Goal: Transaction & Acquisition: Purchase product/service

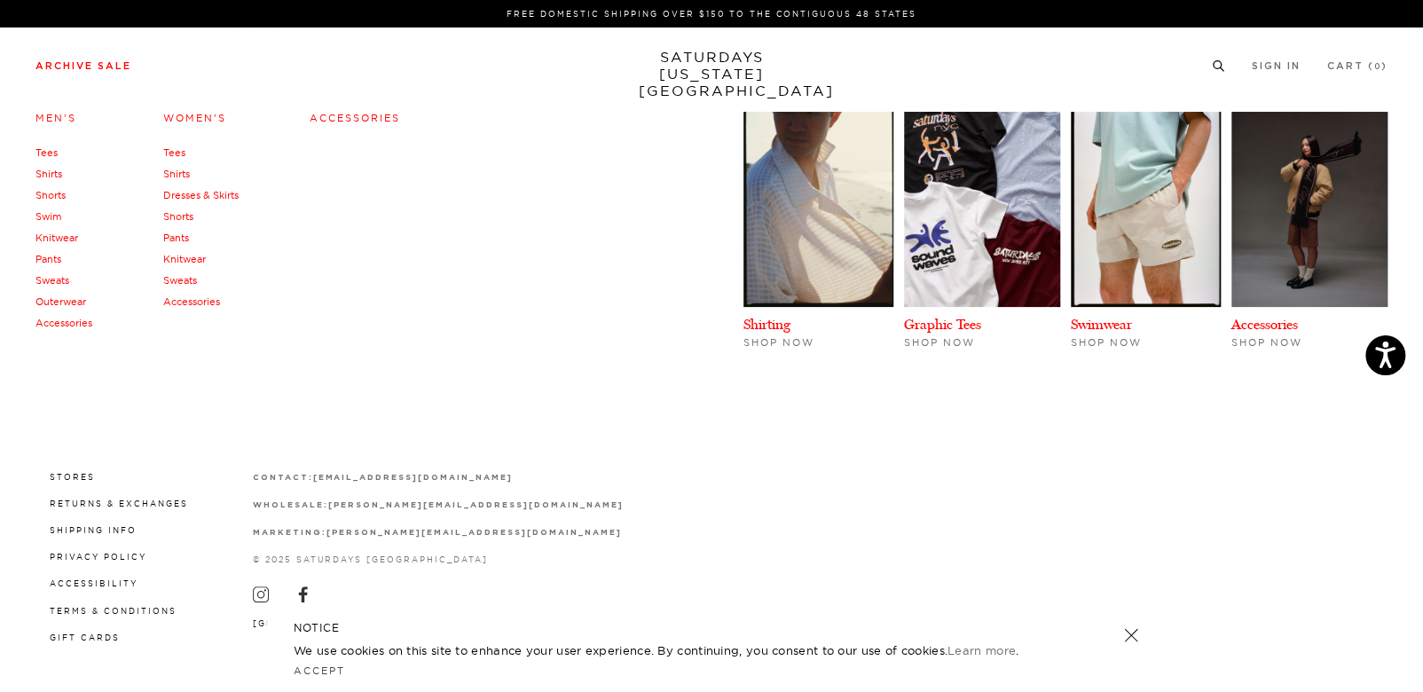
click at [185, 256] on link "Knitwear" at bounding box center [184, 259] width 43 height 12
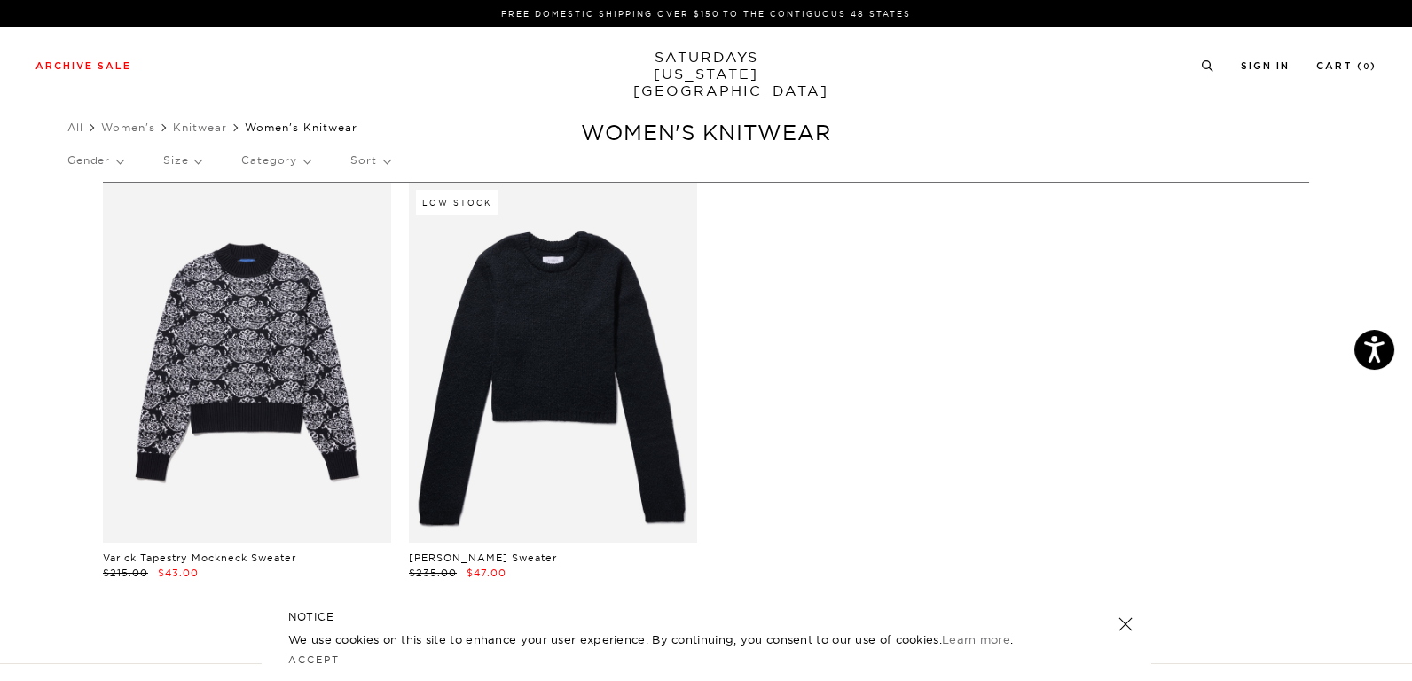
click at [717, 63] on link "SATURDAYS NEW YORK CITY" at bounding box center [706, 74] width 146 height 51
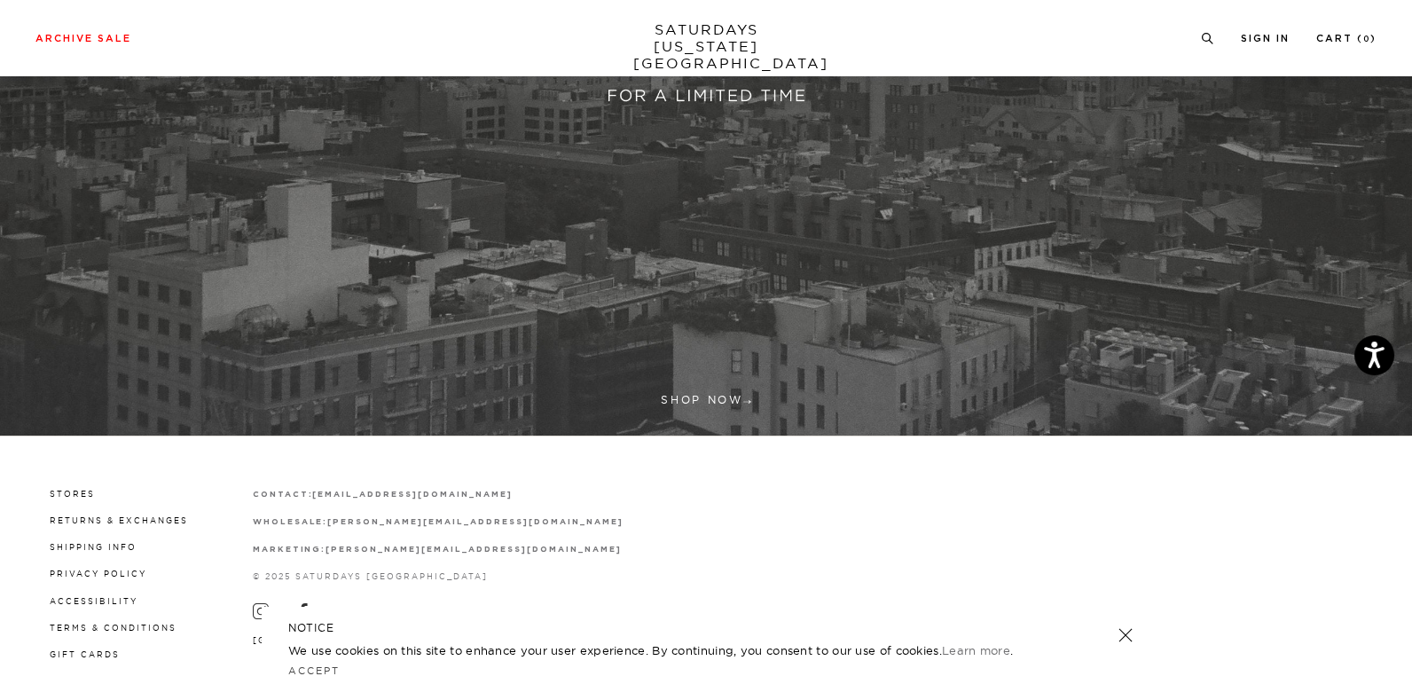
scroll to position [550, 0]
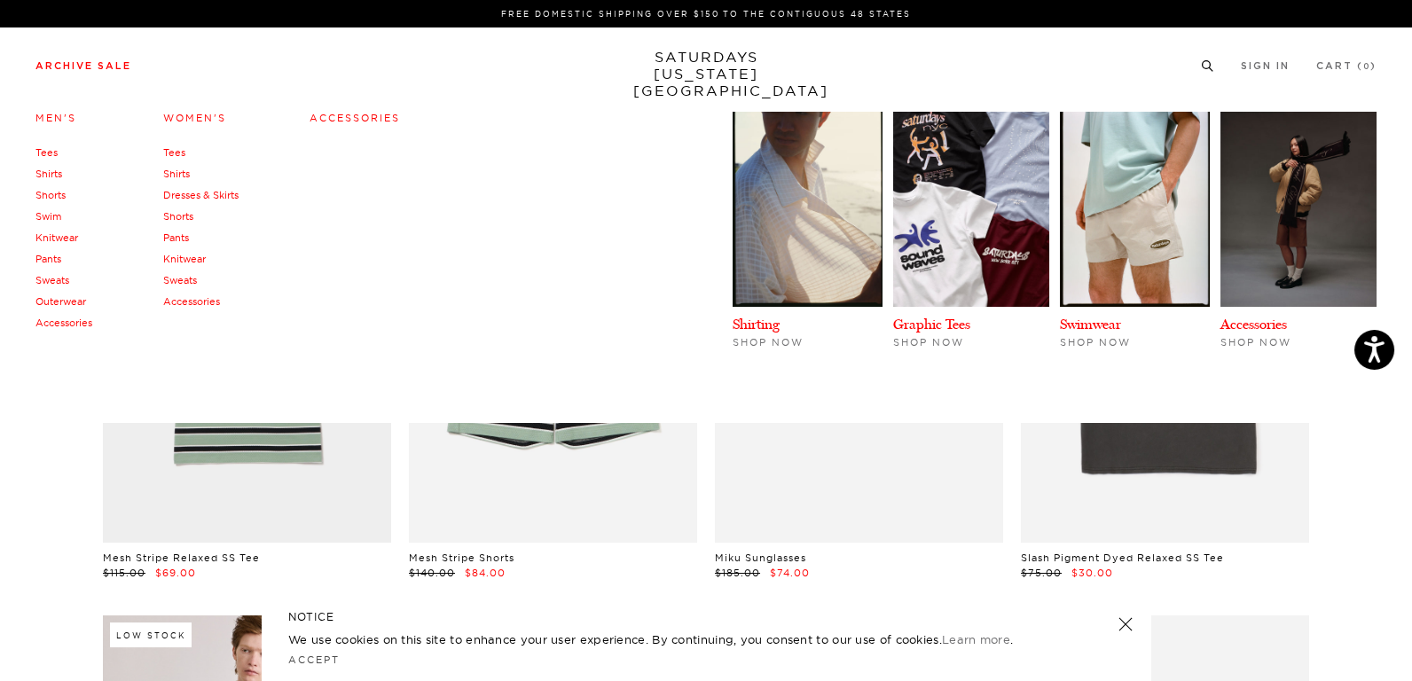
click at [171, 148] on link "Tees" at bounding box center [174, 152] width 22 height 12
click at [172, 170] on link "Shirts" at bounding box center [176, 174] width 27 height 12
click at [182, 256] on link "Knitwear" at bounding box center [184, 259] width 43 height 12
click at [179, 286] on link "Sweats" at bounding box center [180, 280] width 34 height 12
click at [54, 174] on link "Shirts" at bounding box center [48, 174] width 27 height 12
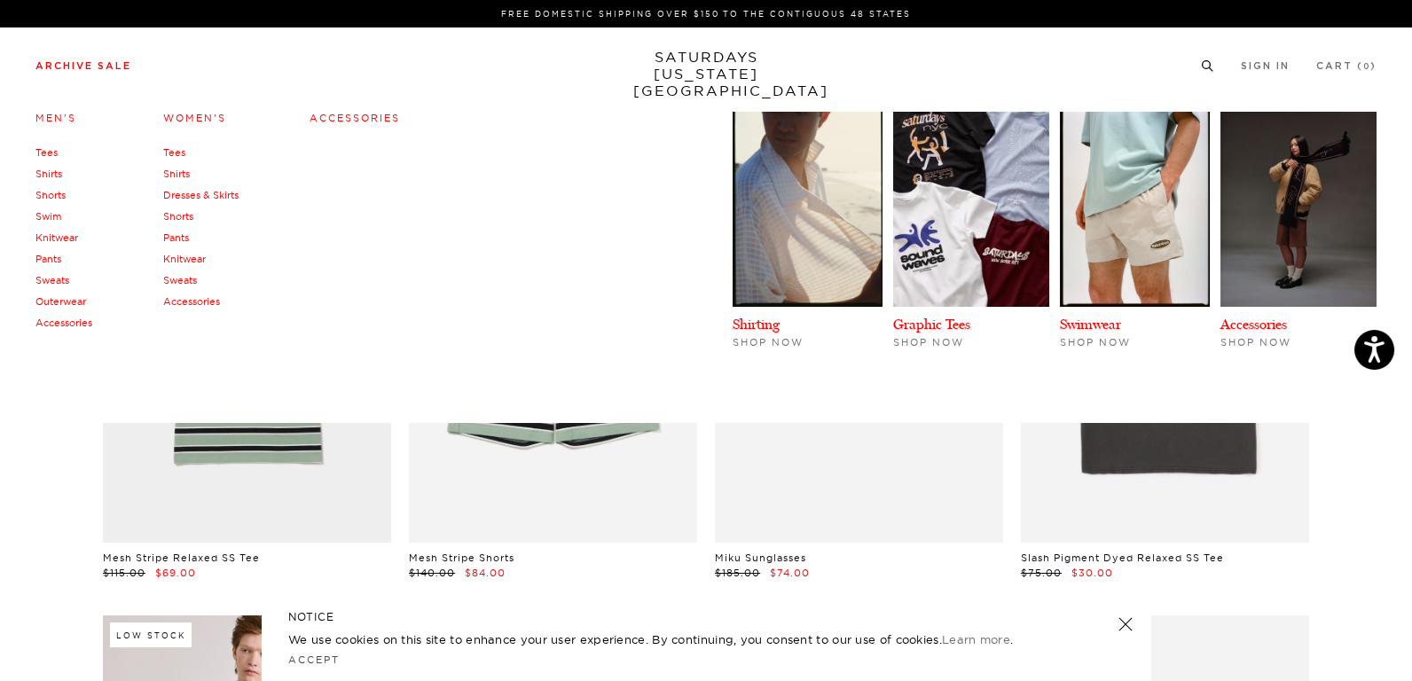
click at [50, 151] on link "Tees" at bounding box center [46, 152] width 22 height 12
click at [58, 219] on link "Swim" at bounding box center [48, 216] width 26 height 12
click at [57, 239] on link "Knitwear" at bounding box center [56, 238] width 43 height 12
click at [51, 258] on link "Pants" at bounding box center [48, 259] width 26 height 12
click at [52, 279] on link "Sweats" at bounding box center [52, 280] width 34 height 12
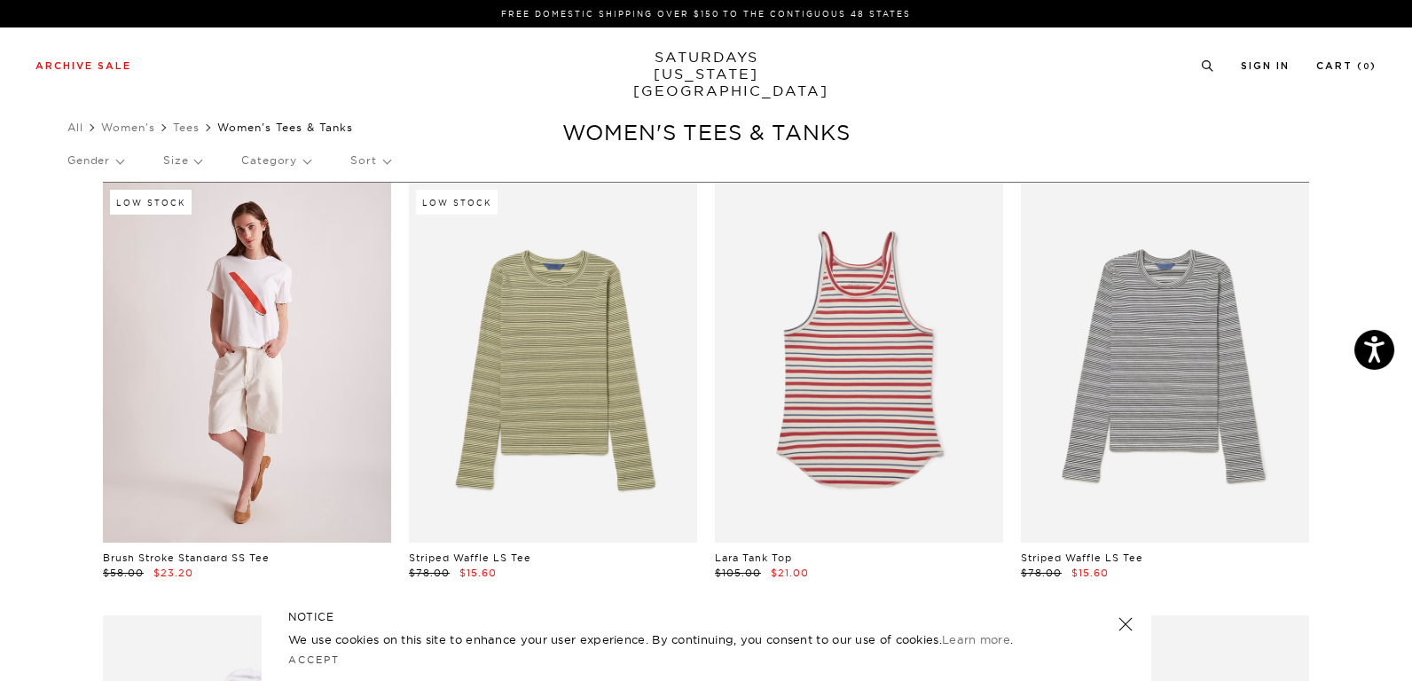
click at [130, 304] on link at bounding box center [247, 363] width 288 height 360
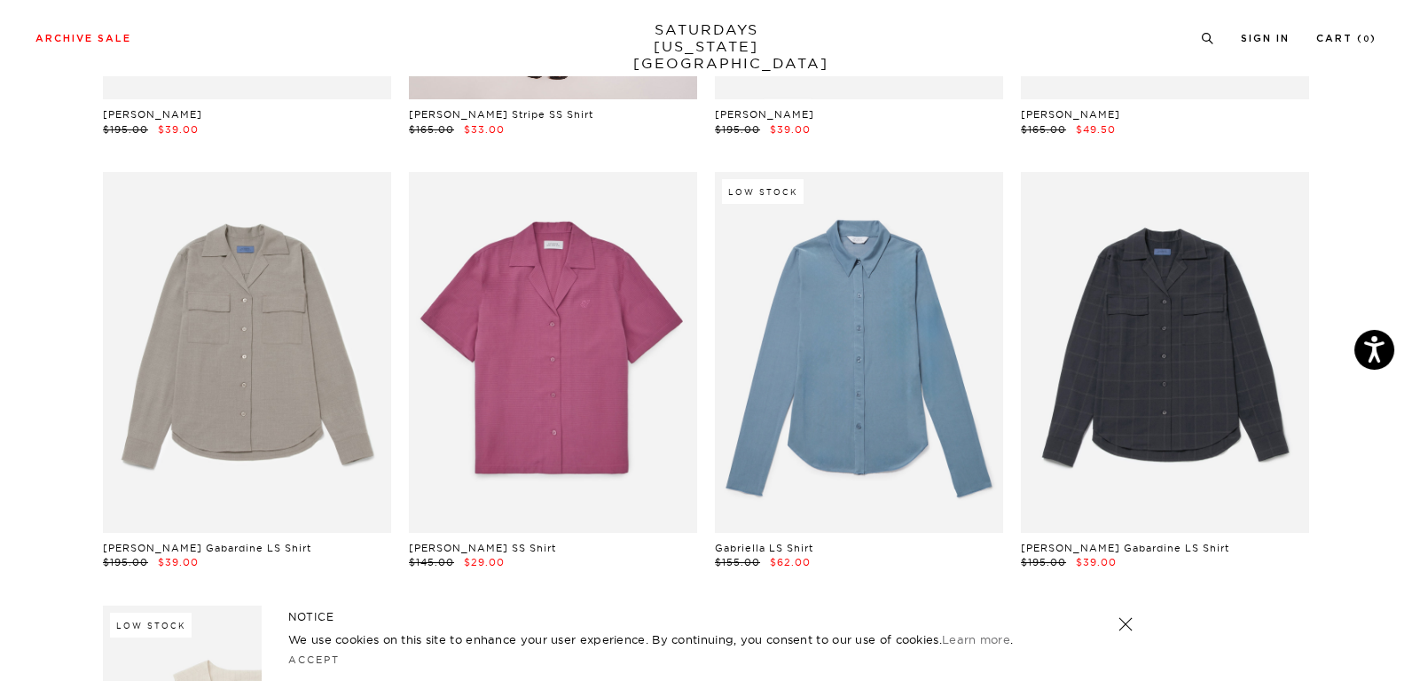
scroll to position [976, 0]
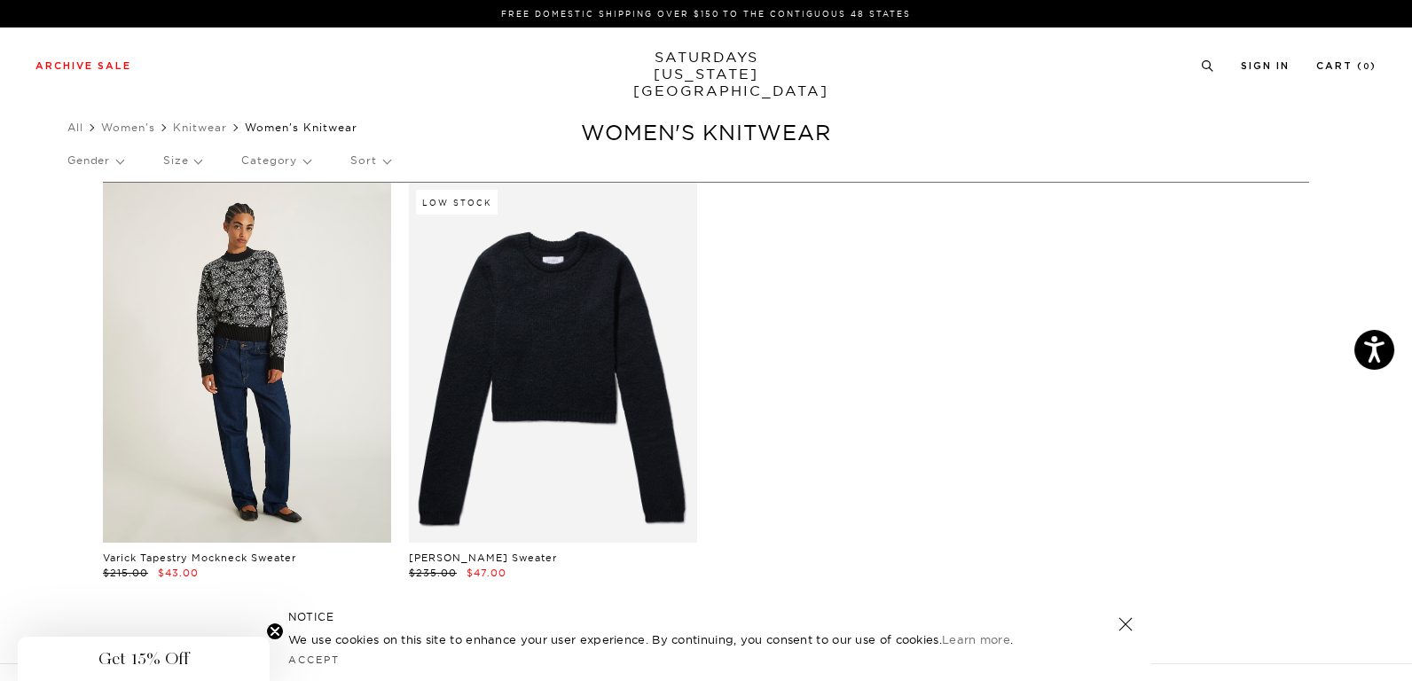
click at [303, 303] on link at bounding box center [247, 363] width 288 height 360
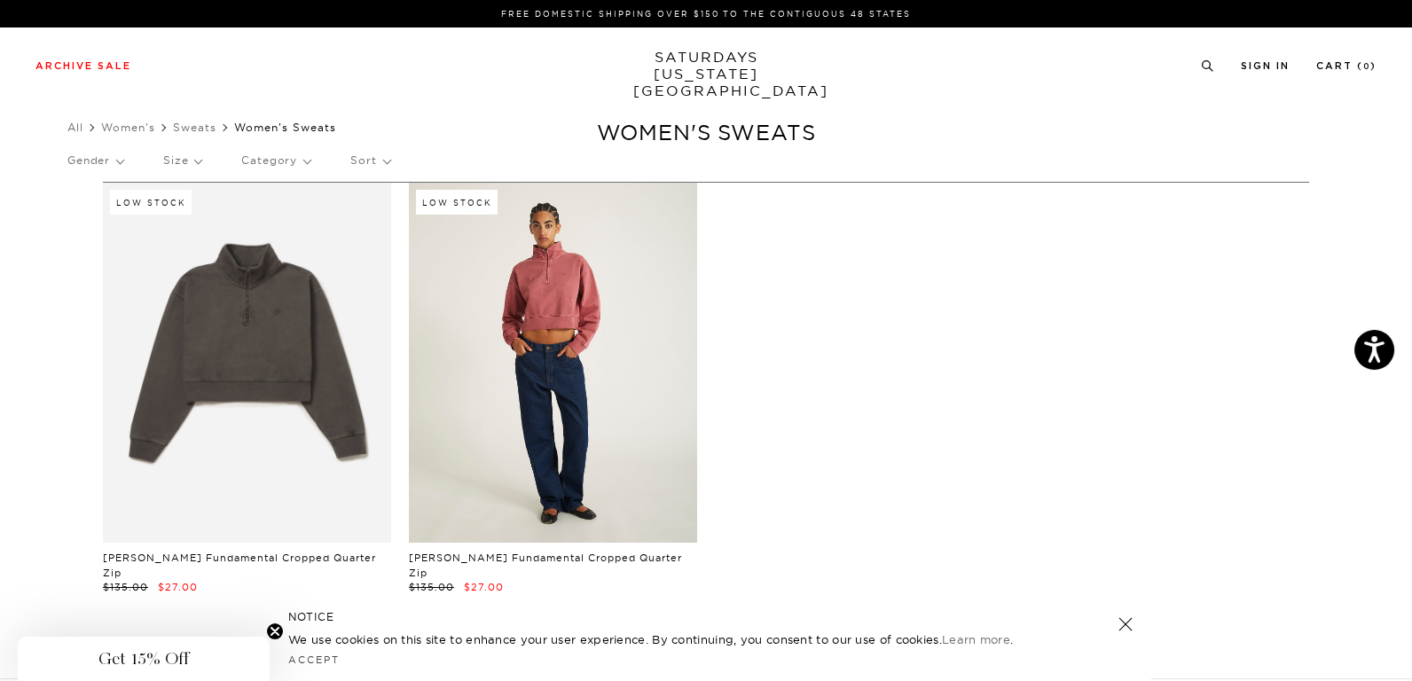
click at [567, 323] on link at bounding box center [553, 363] width 288 height 360
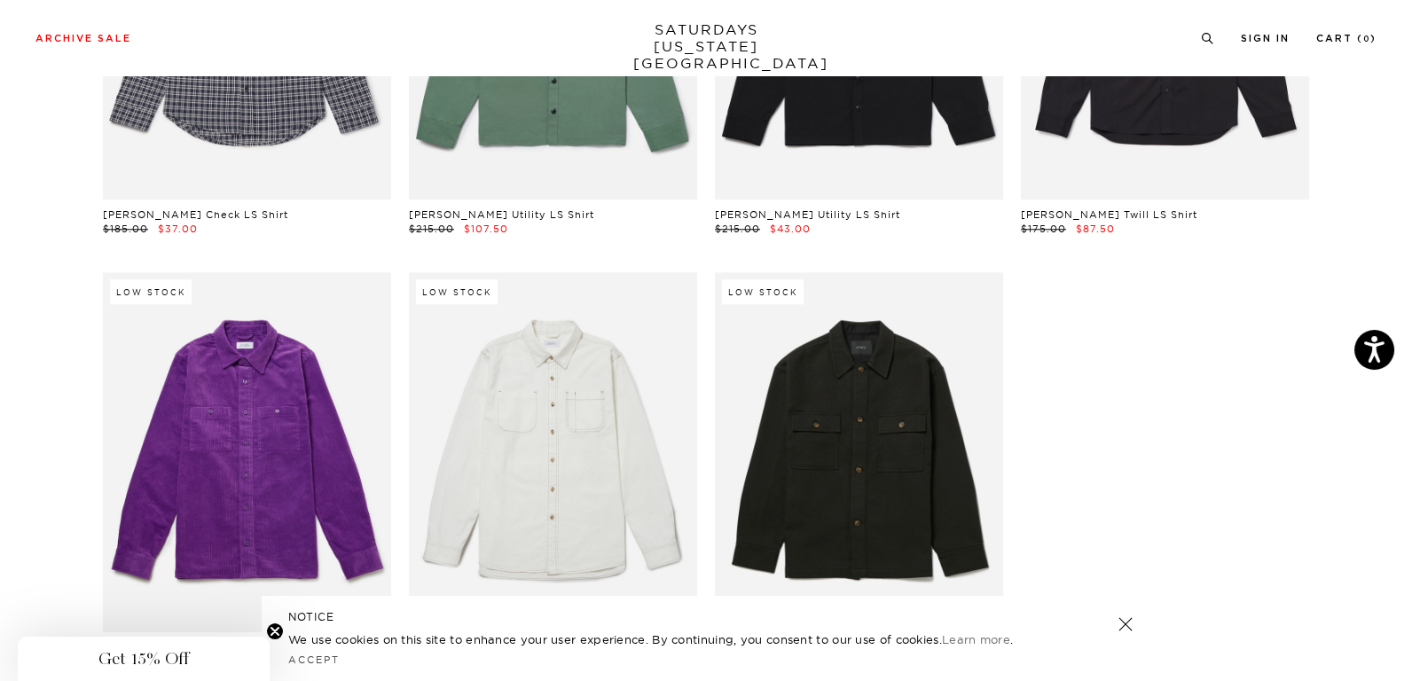
scroll to position [5854, 0]
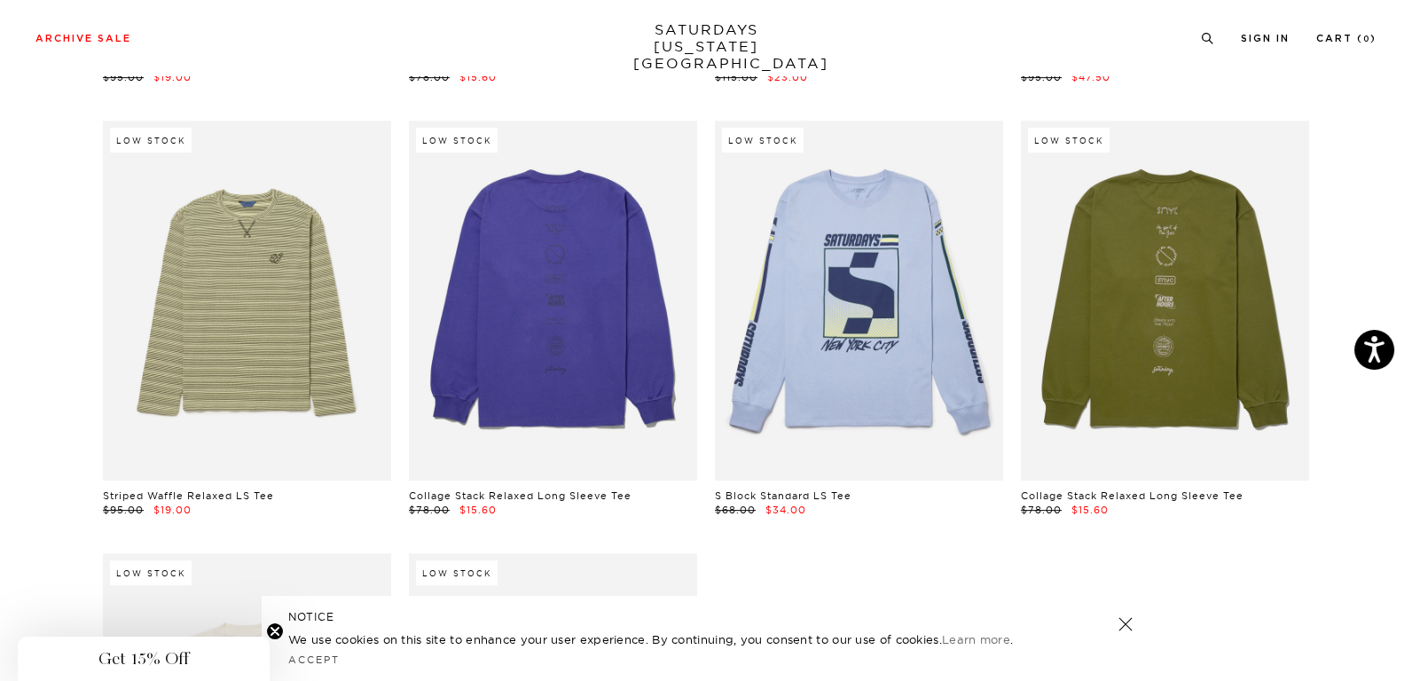
scroll to position [3194, 0]
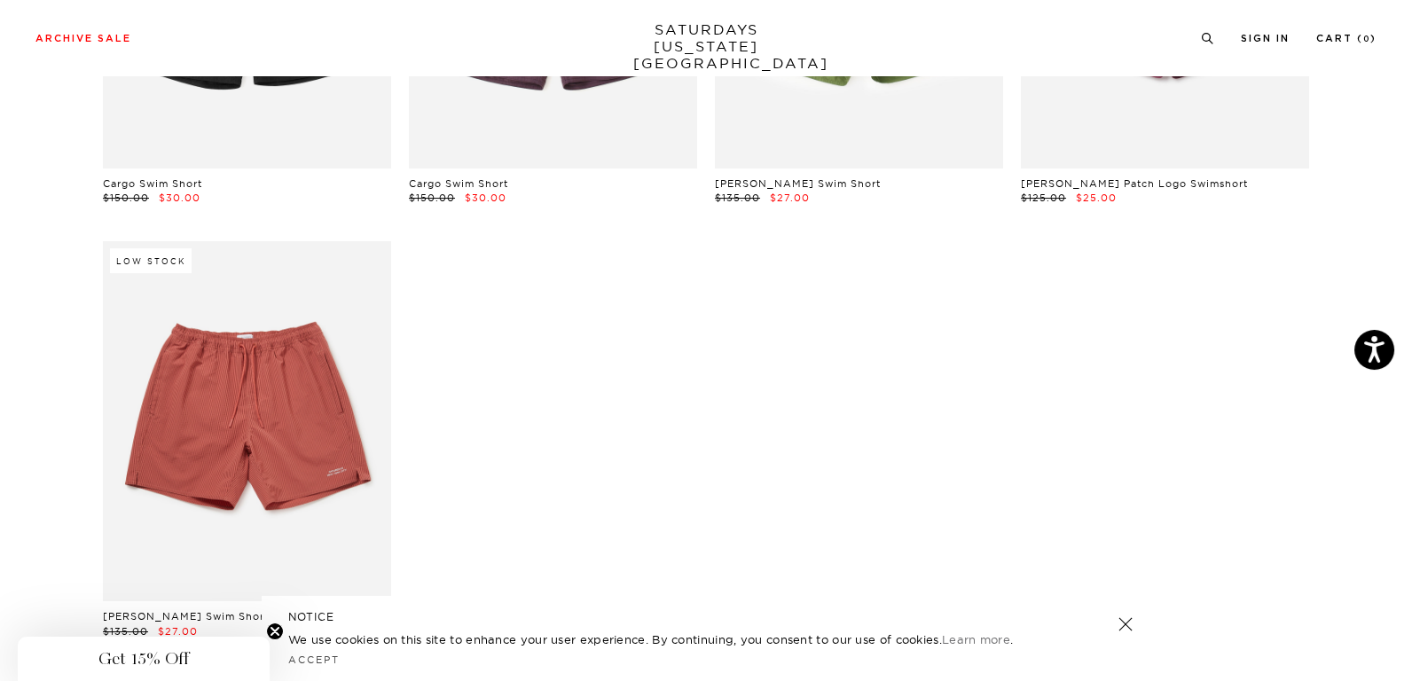
scroll to position [798, 0]
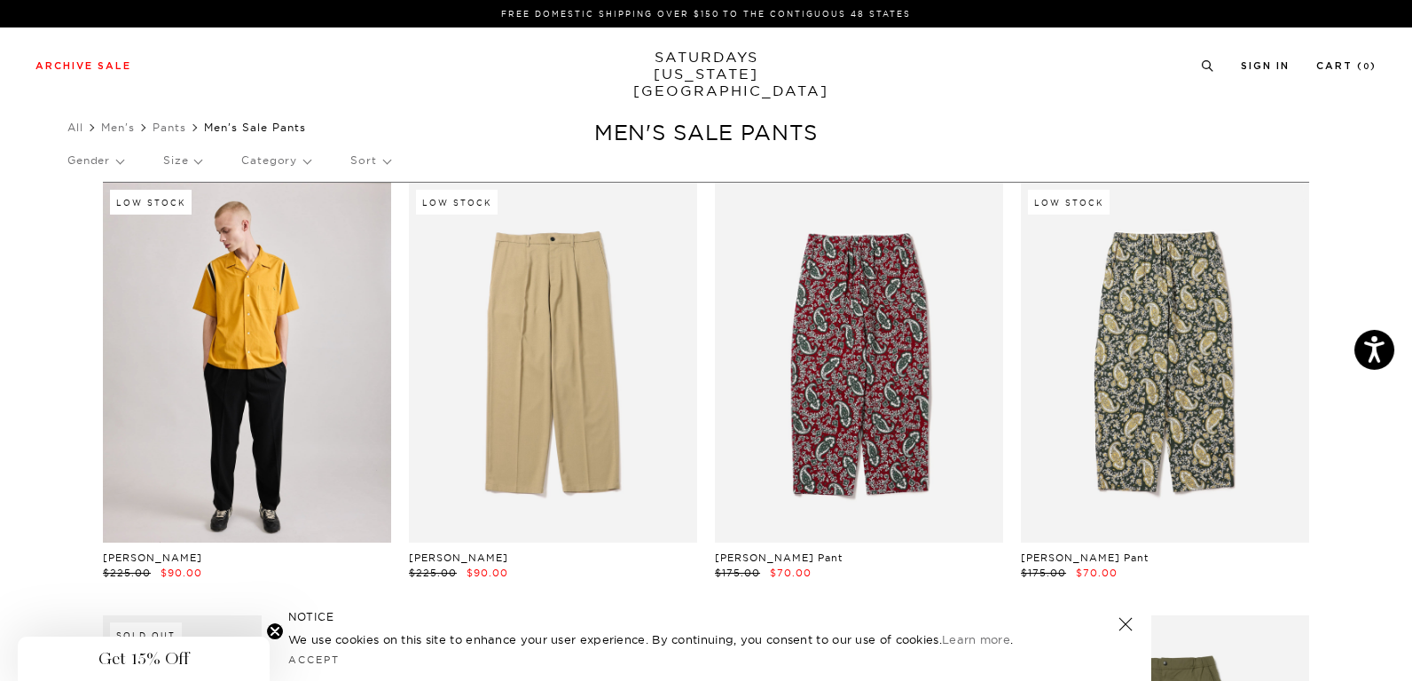
click at [304, 344] on link at bounding box center [247, 363] width 288 height 360
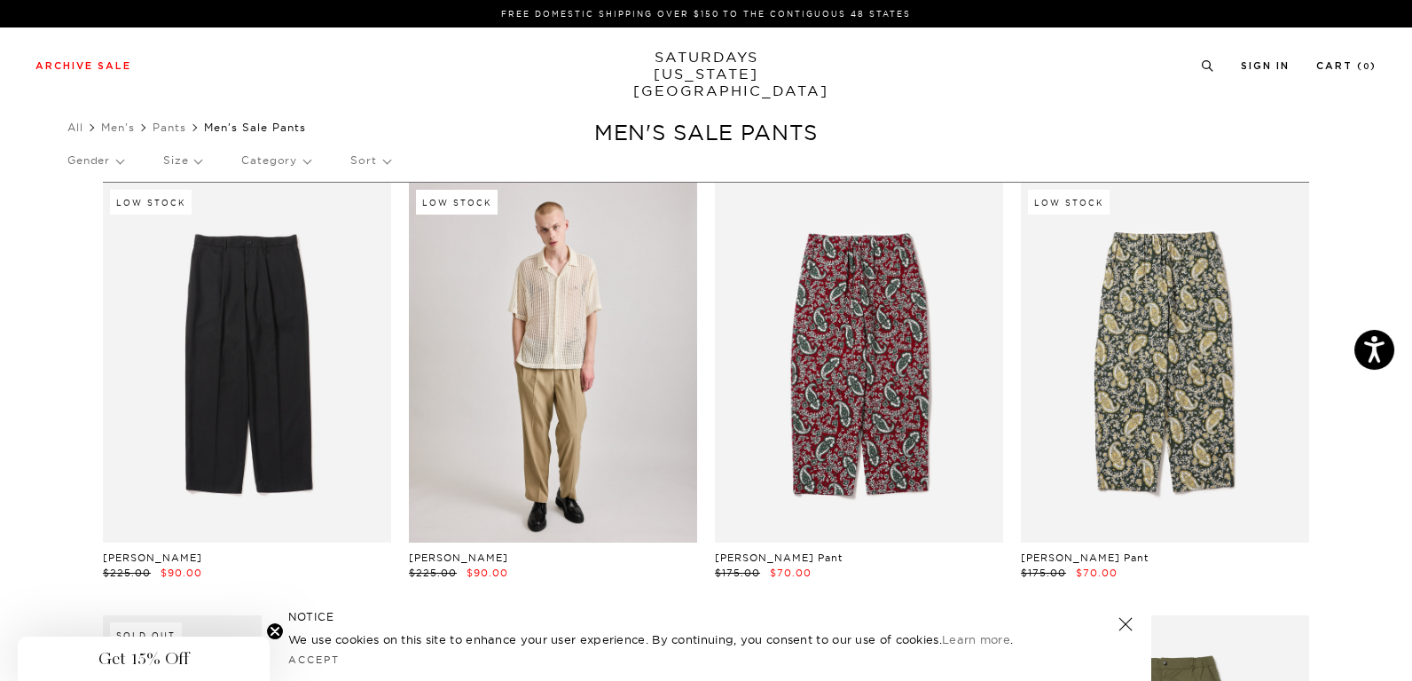
click at [594, 325] on link at bounding box center [553, 363] width 288 height 360
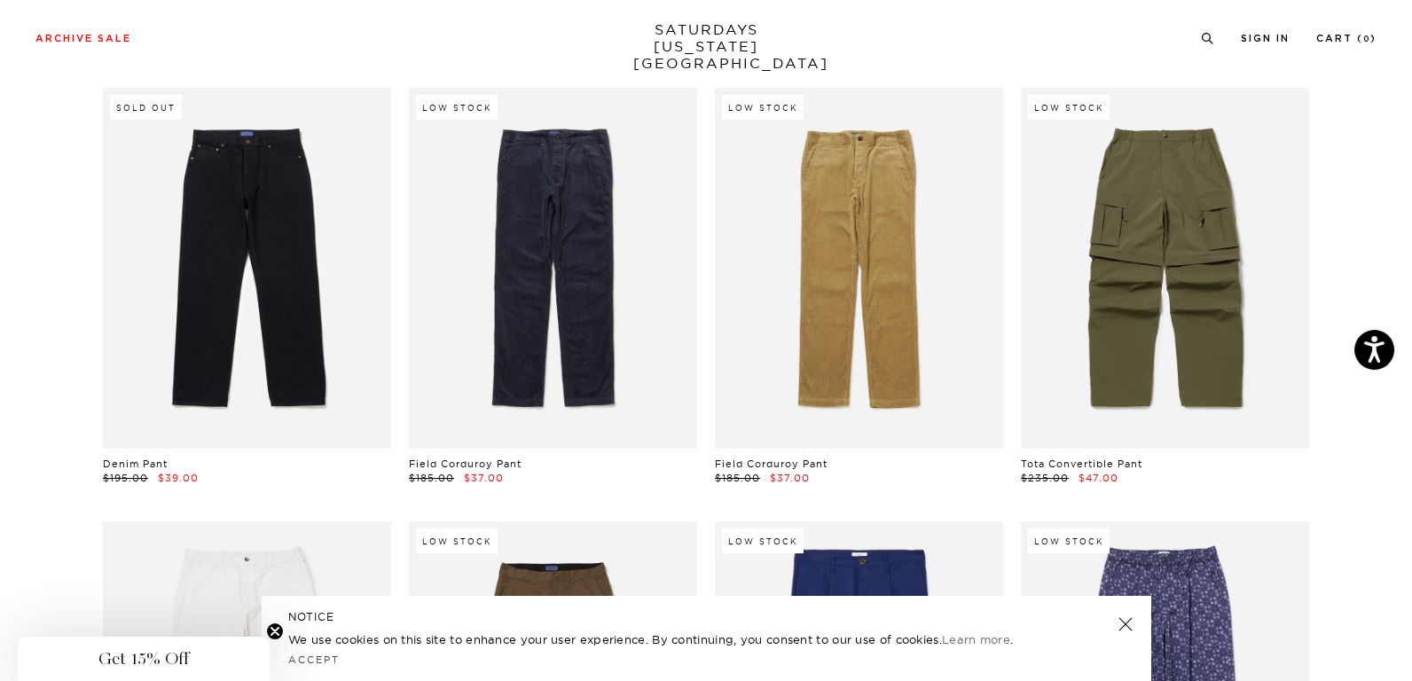
scroll to position [532, 0]
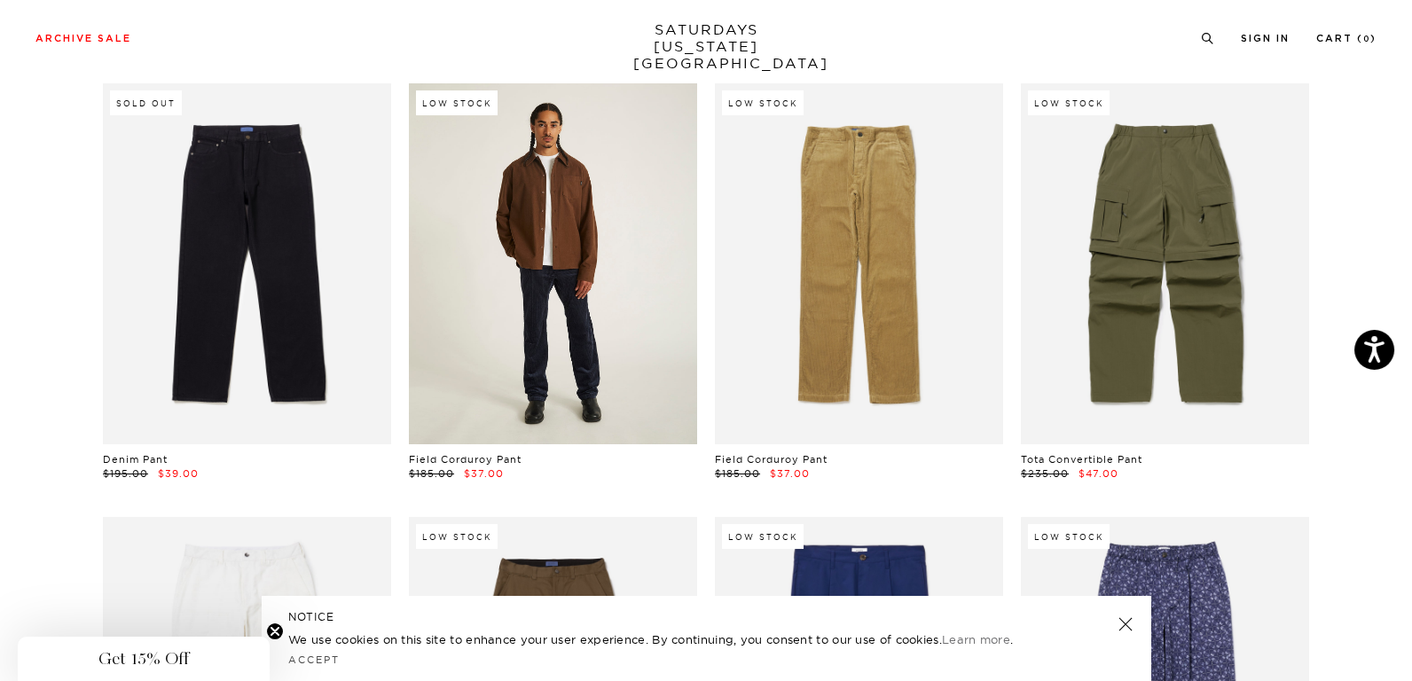
click at [585, 238] on link at bounding box center [553, 263] width 288 height 360
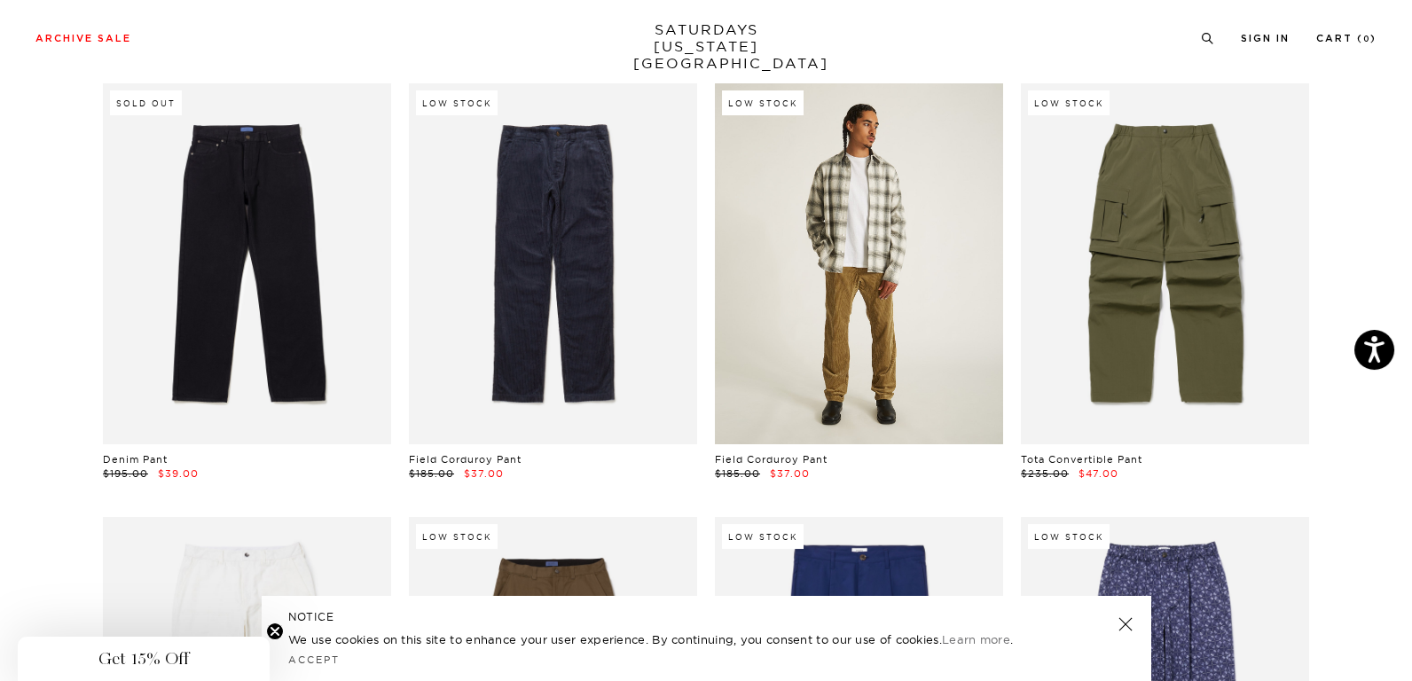
click at [845, 216] on link at bounding box center [859, 263] width 288 height 360
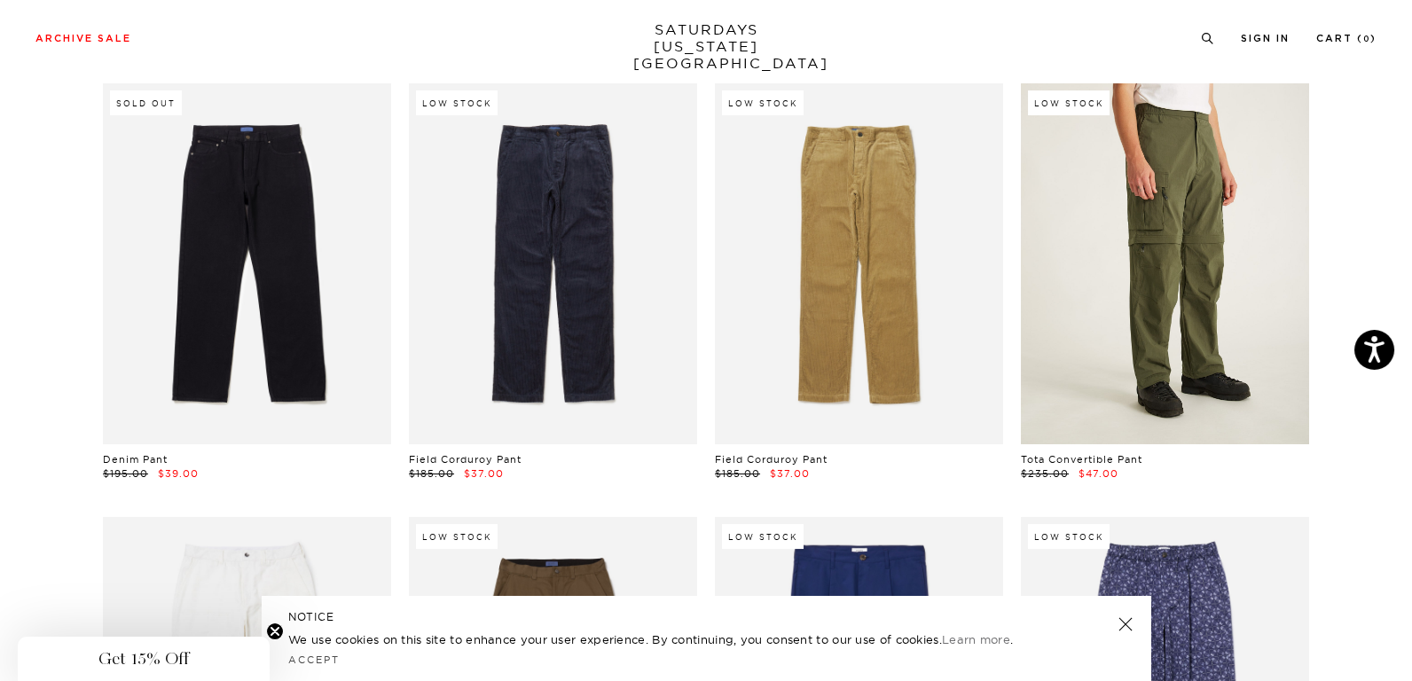
click at [1183, 223] on link at bounding box center [1165, 263] width 288 height 360
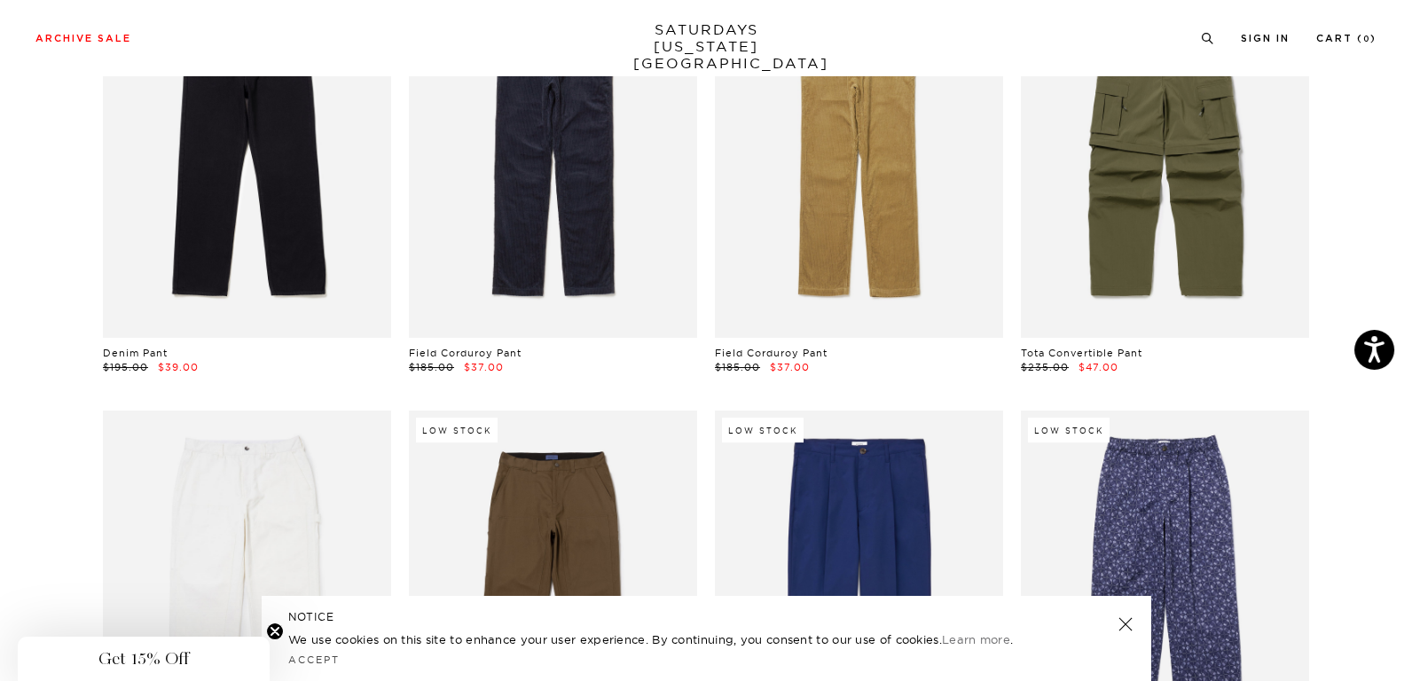
scroll to position [976, 0]
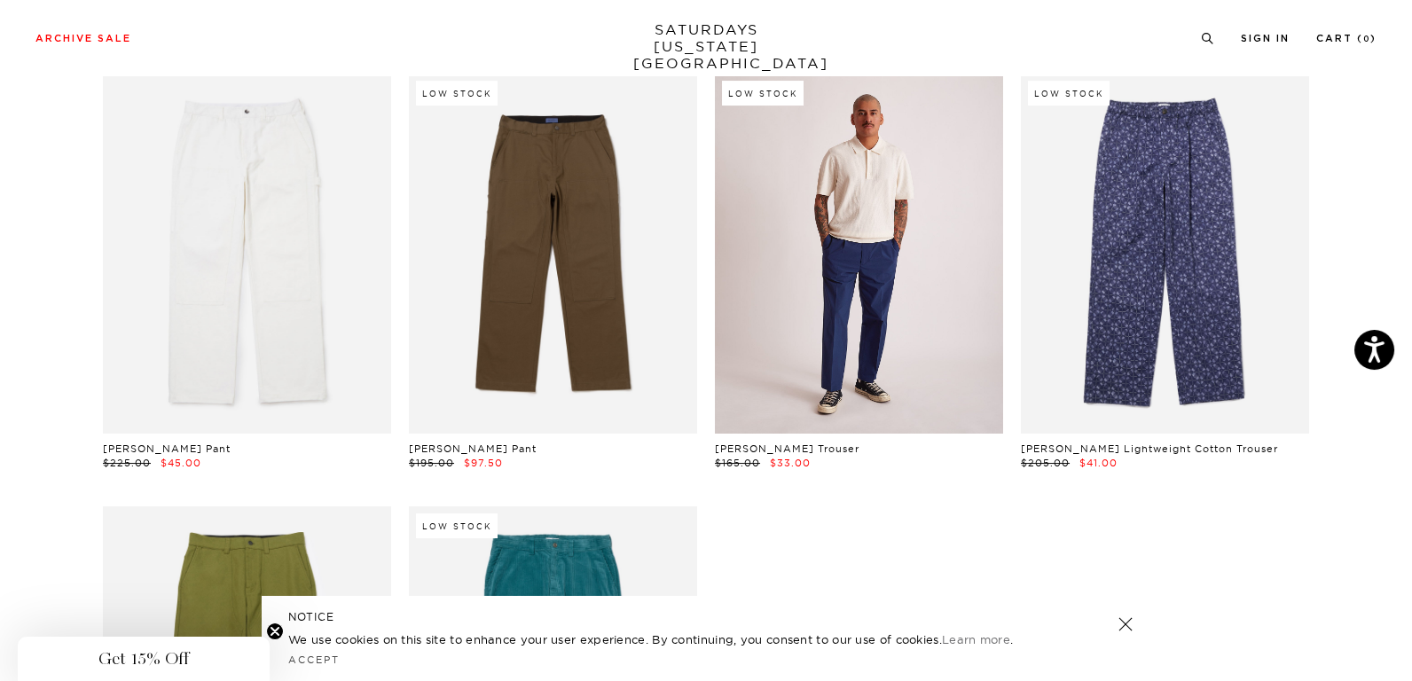
click at [798, 202] on link at bounding box center [859, 254] width 288 height 360
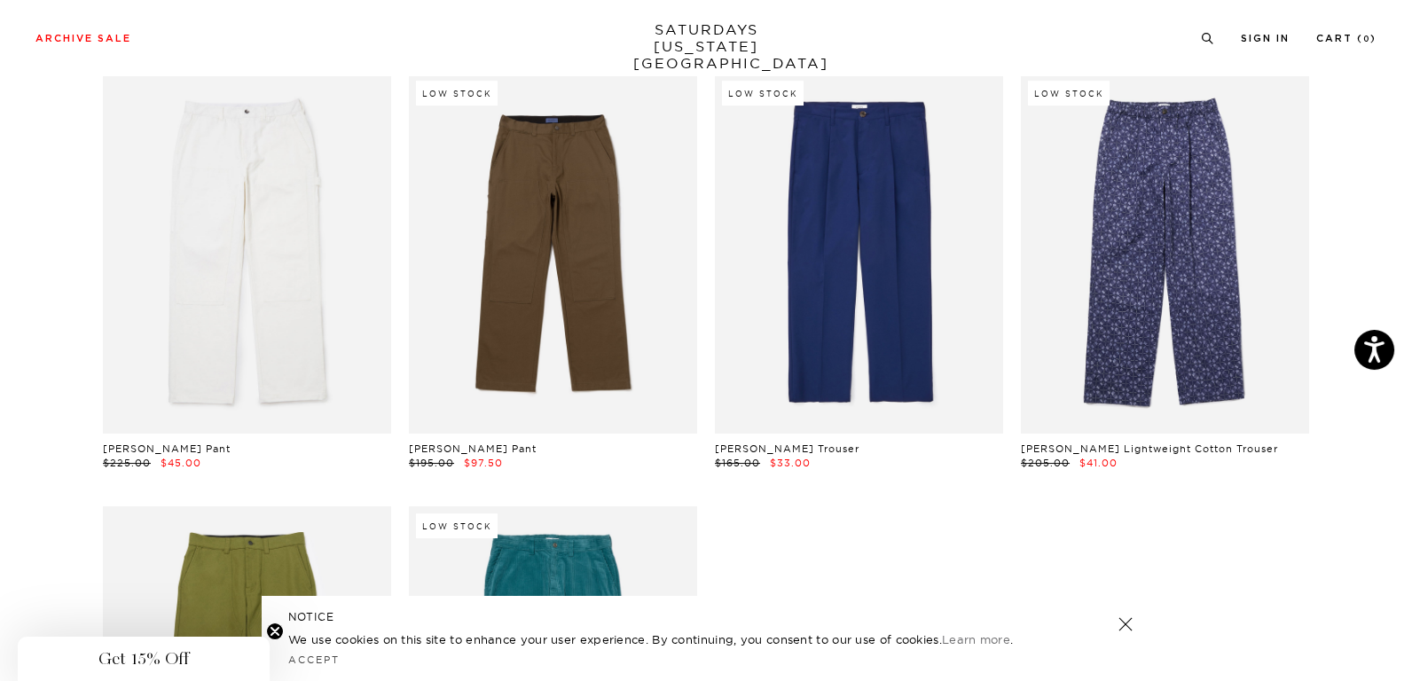
click at [81, 206] on div "Low Stock Dean Trouser $225.00 $90.00 Low Stock Dean Trouser $225.00 $90.00 Ton…" at bounding box center [705, 80] width 1277 height 1748
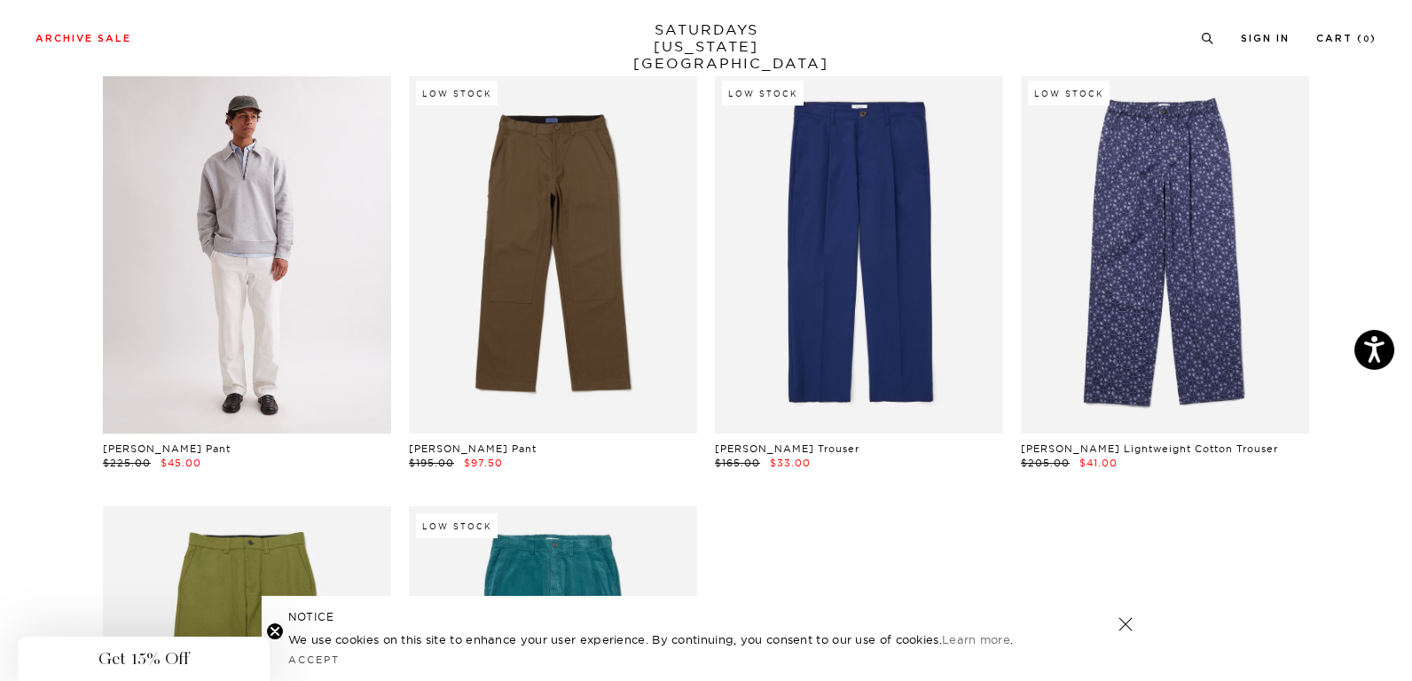
click at [166, 221] on link at bounding box center [247, 254] width 288 height 360
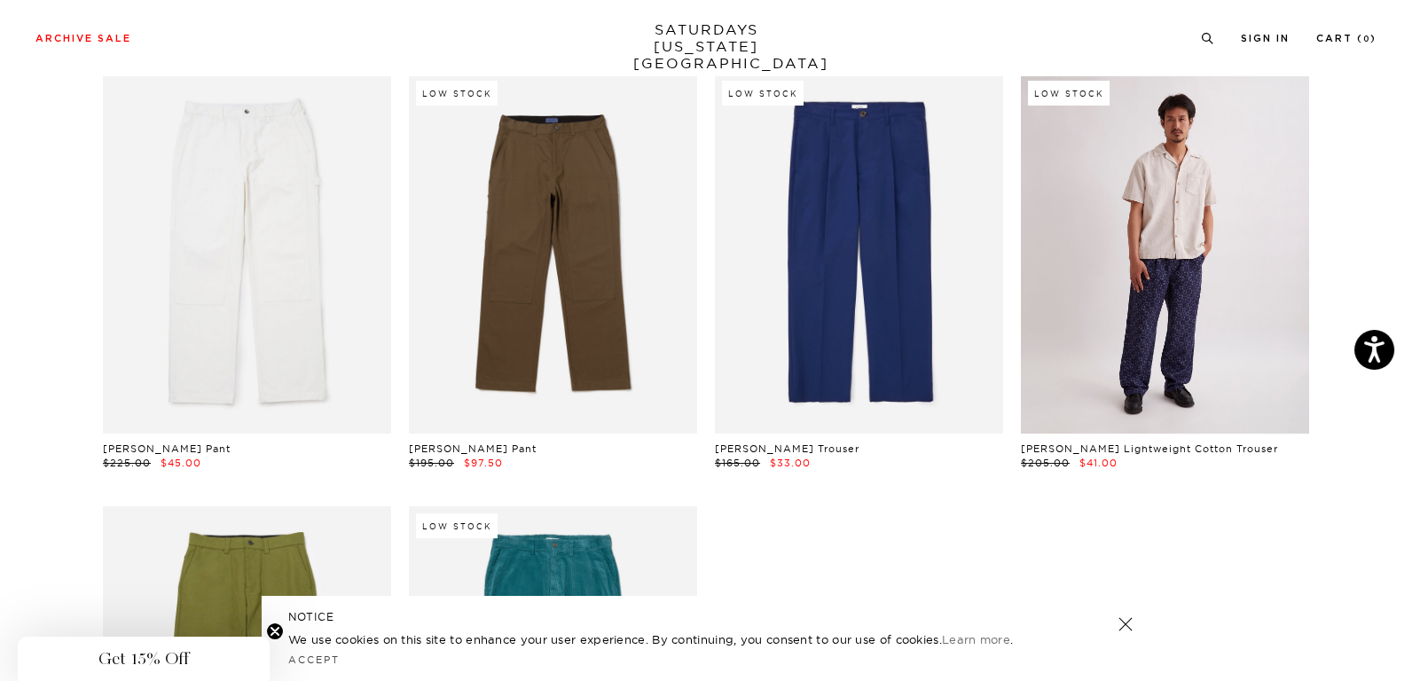
drag, startPoint x: 1025, startPoint y: 206, endPoint x: 1057, endPoint y: 210, distance: 32.2
click at [1026, 206] on link at bounding box center [1165, 254] width 288 height 360
click at [1105, 212] on link at bounding box center [1165, 254] width 288 height 360
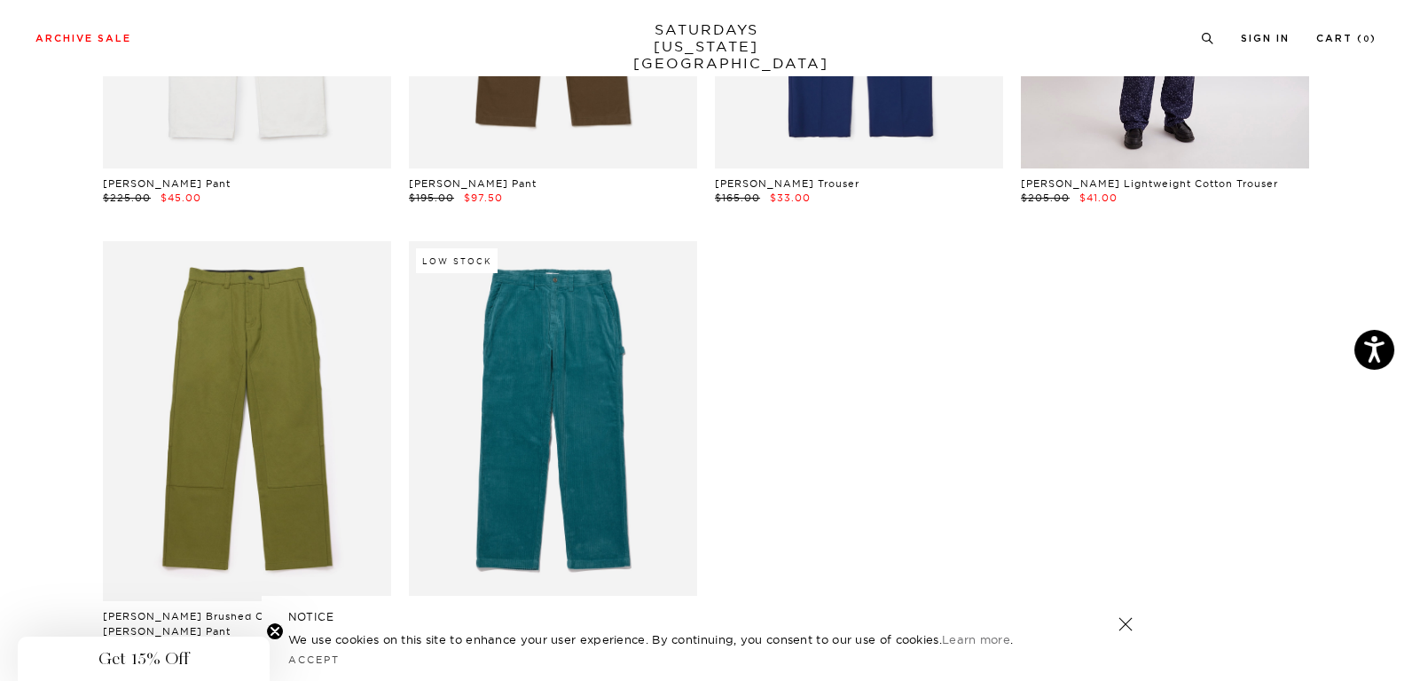
scroll to position [1507, 0]
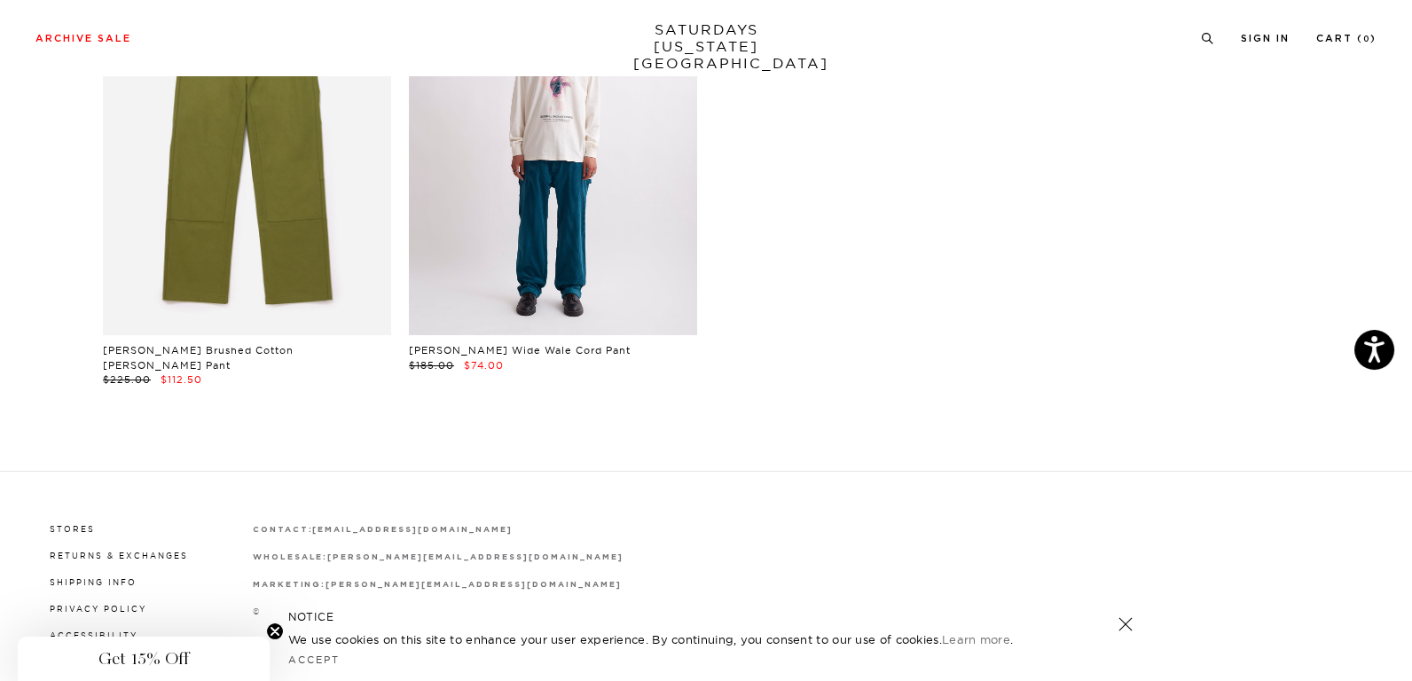
click at [551, 221] on link at bounding box center [553, 155] width 288 height 360
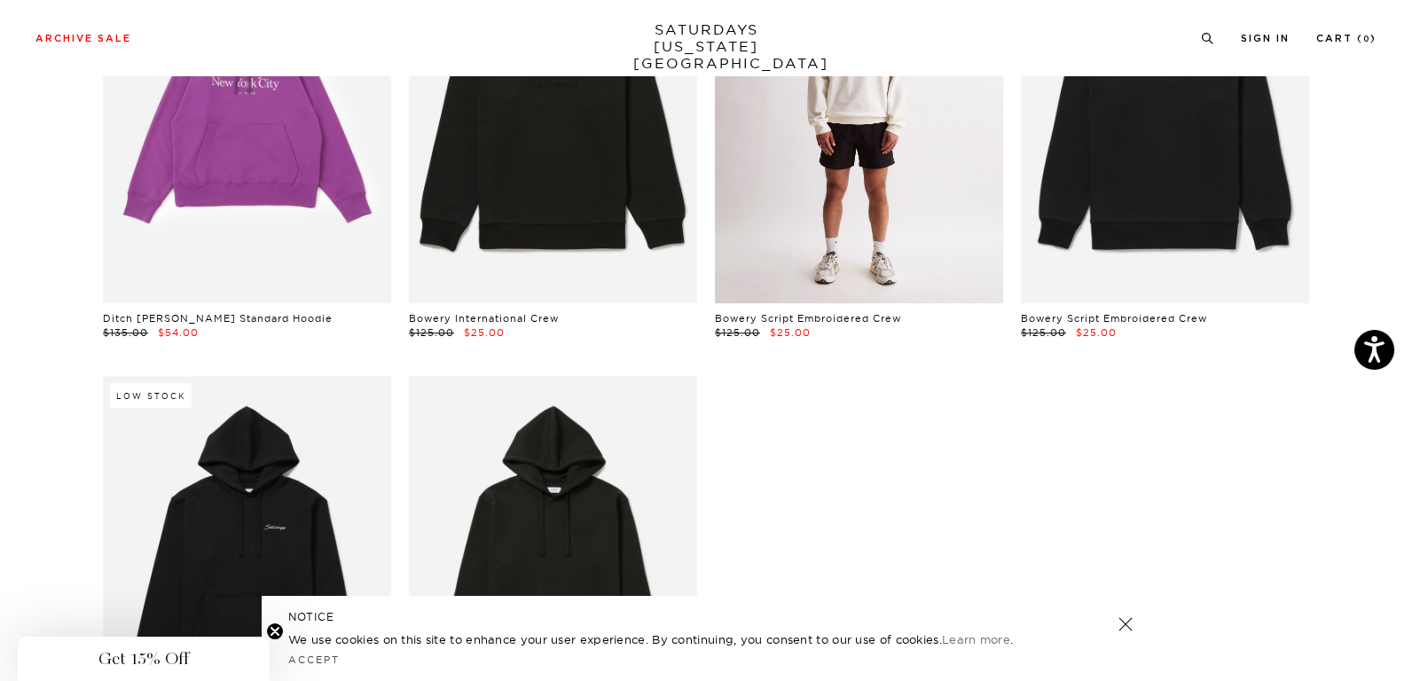
scroll to position [4790, 0]
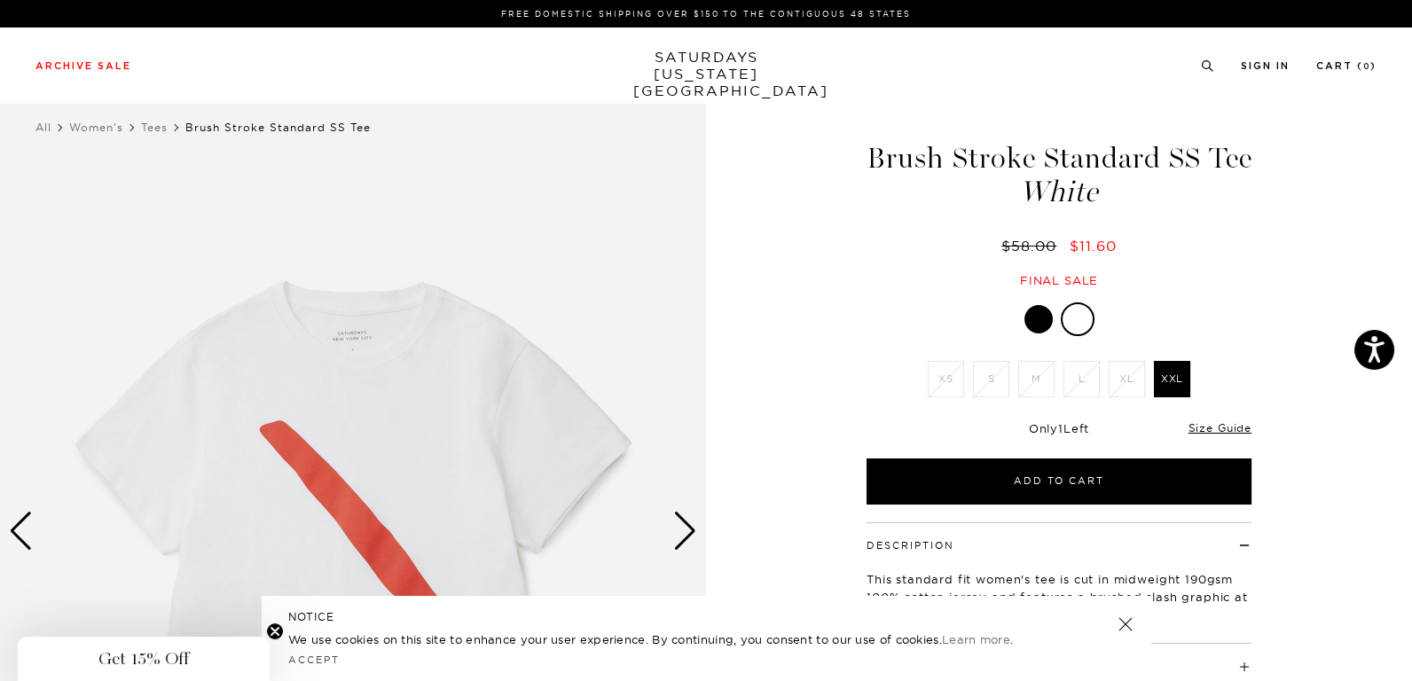
click at [1038, 327] on div at bounding box center [1039, 319] width 28 height 28
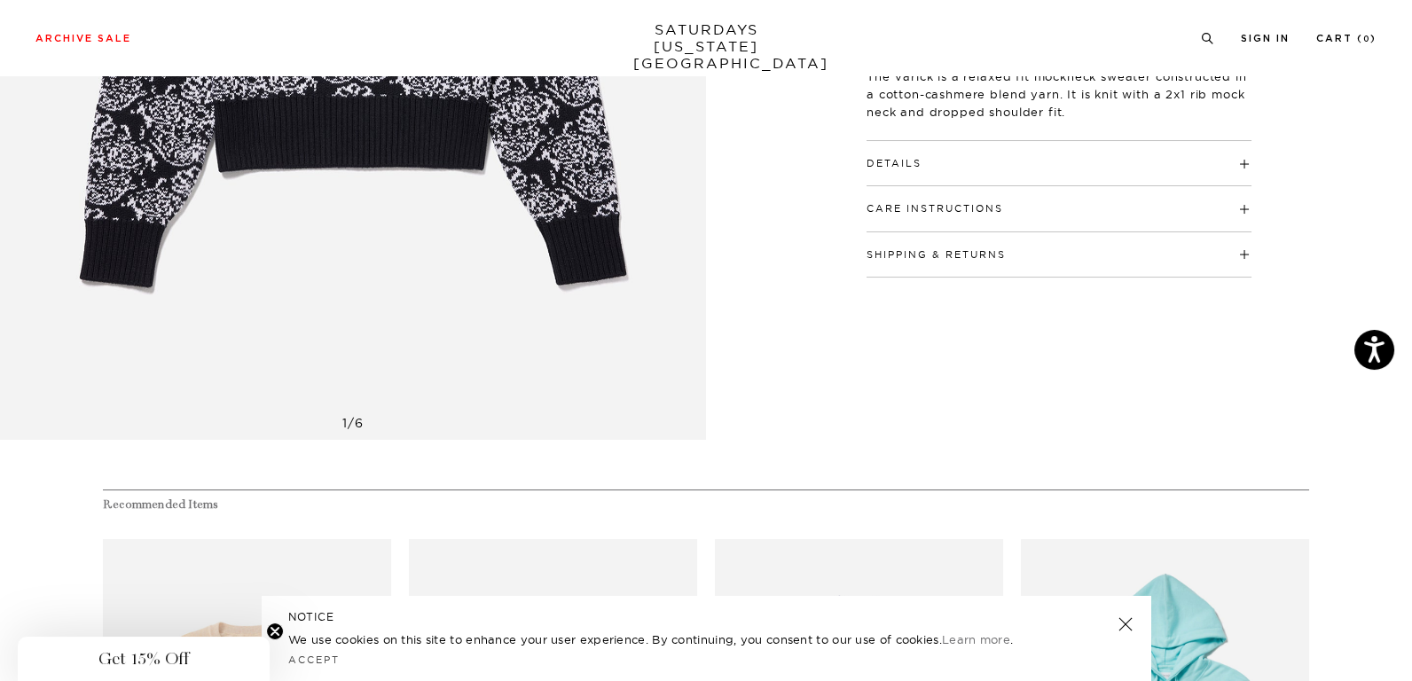
scroll to position [444, 0]
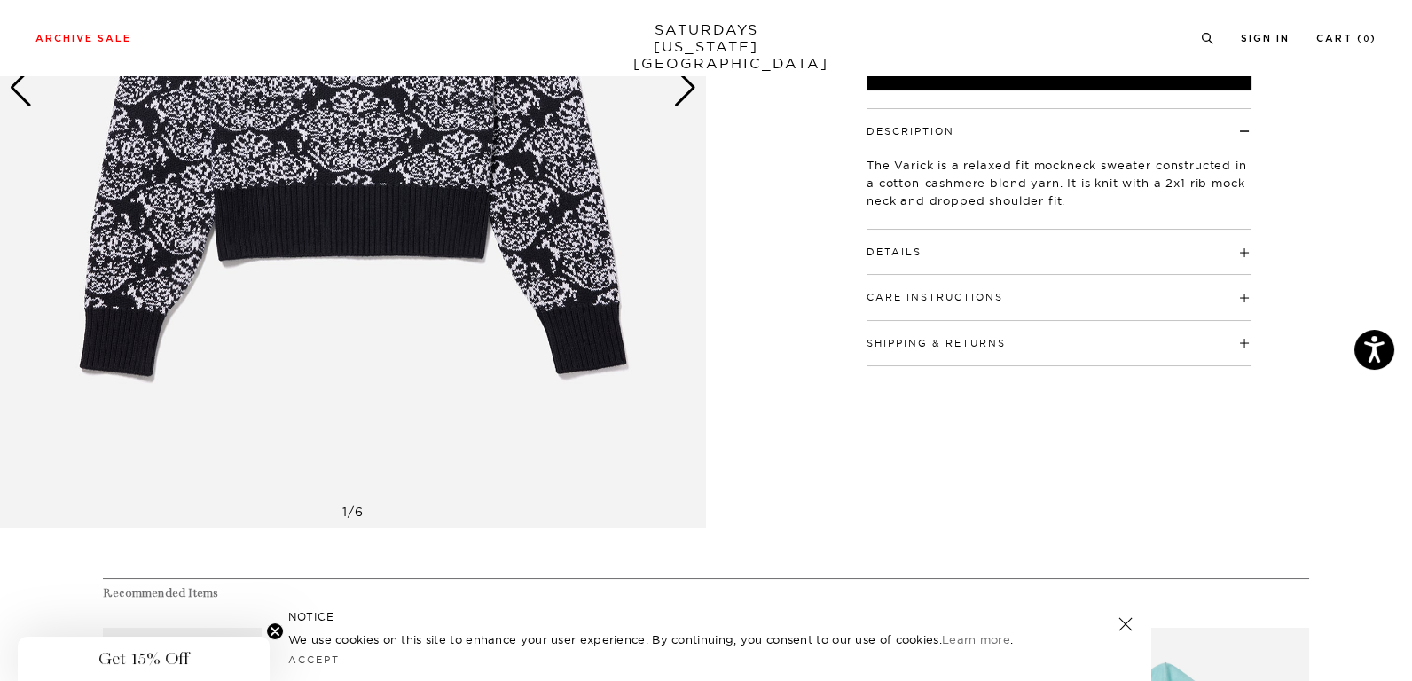
click at [937, 295] on button "Care Instructions" at bounding box center [935, 298] width 137 height 10
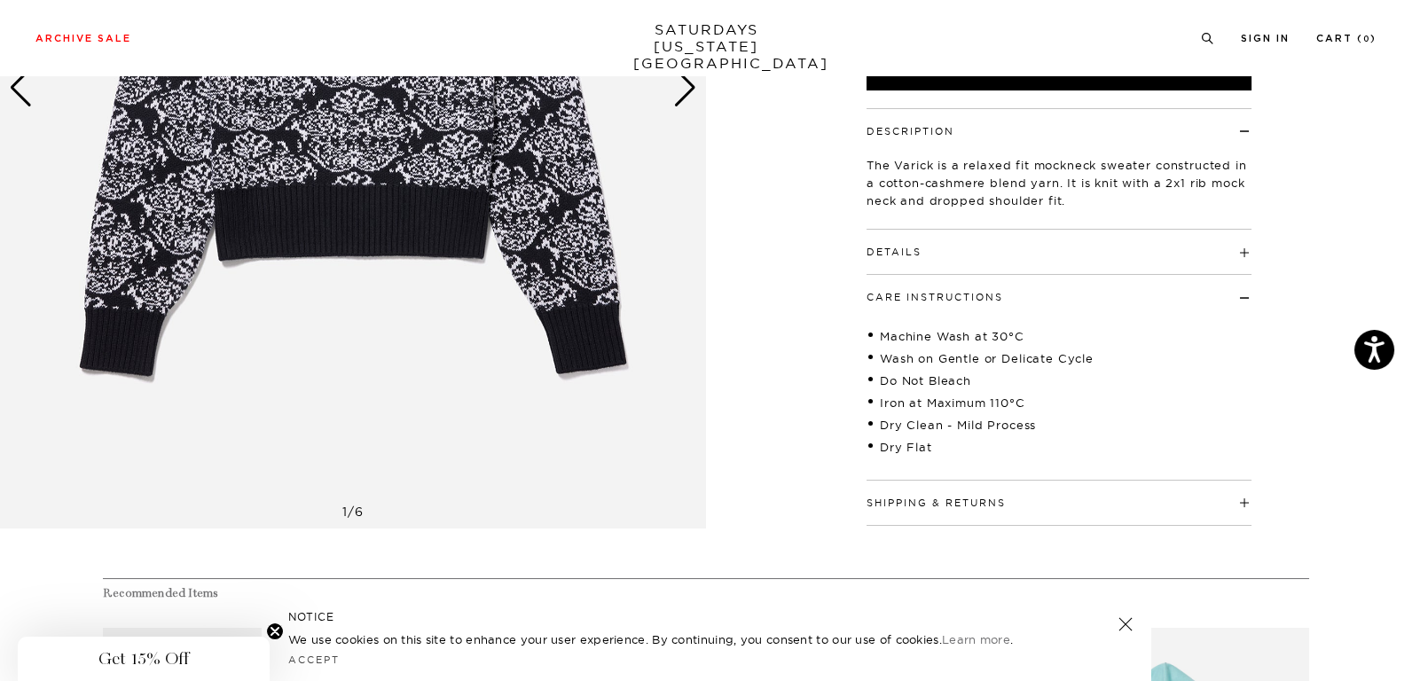
click at [945, 260] on div "Details 95% Cotton / 5% Cashmere Rib mock neck Dropped shoulder Model is 5'8" a…" at bounding box center [1059, 252] width 385 height 45
click at [915, 242] on h4 "Details" at bounding box center [1059, 244] width 385 height 29
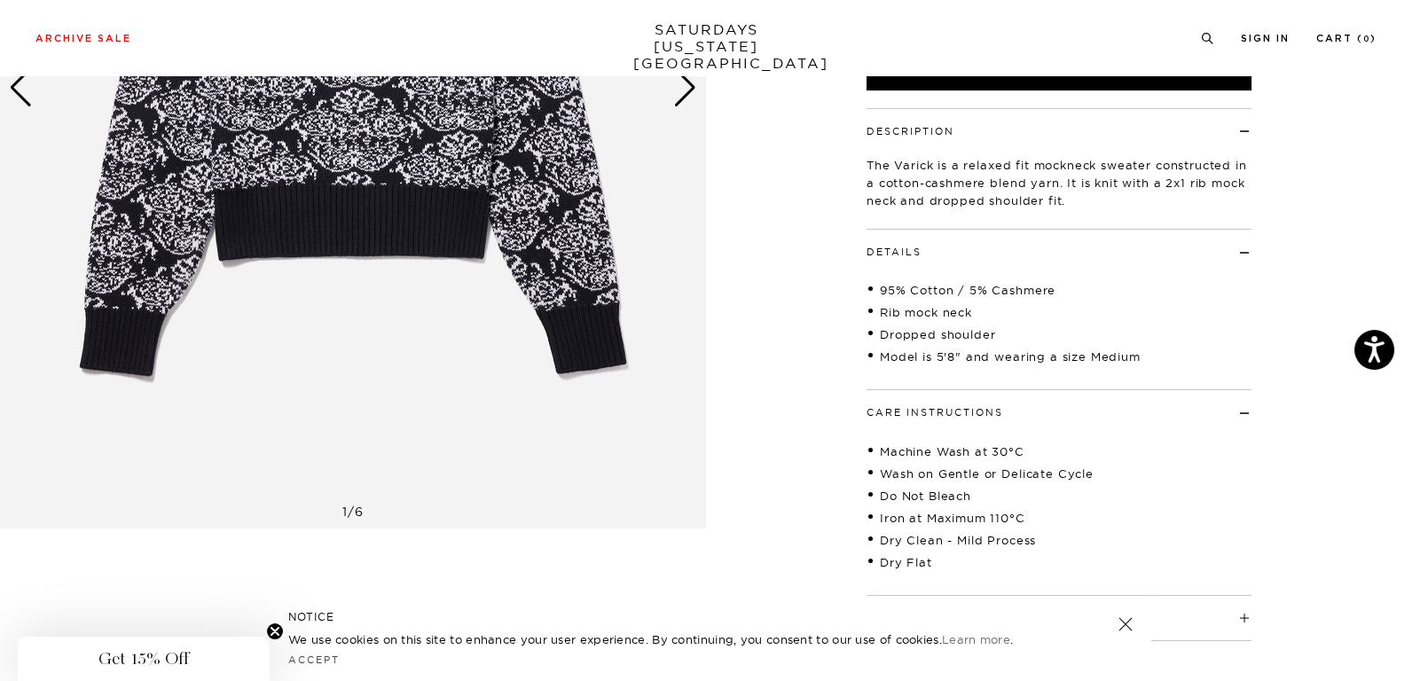
scroll to position [0, 0]
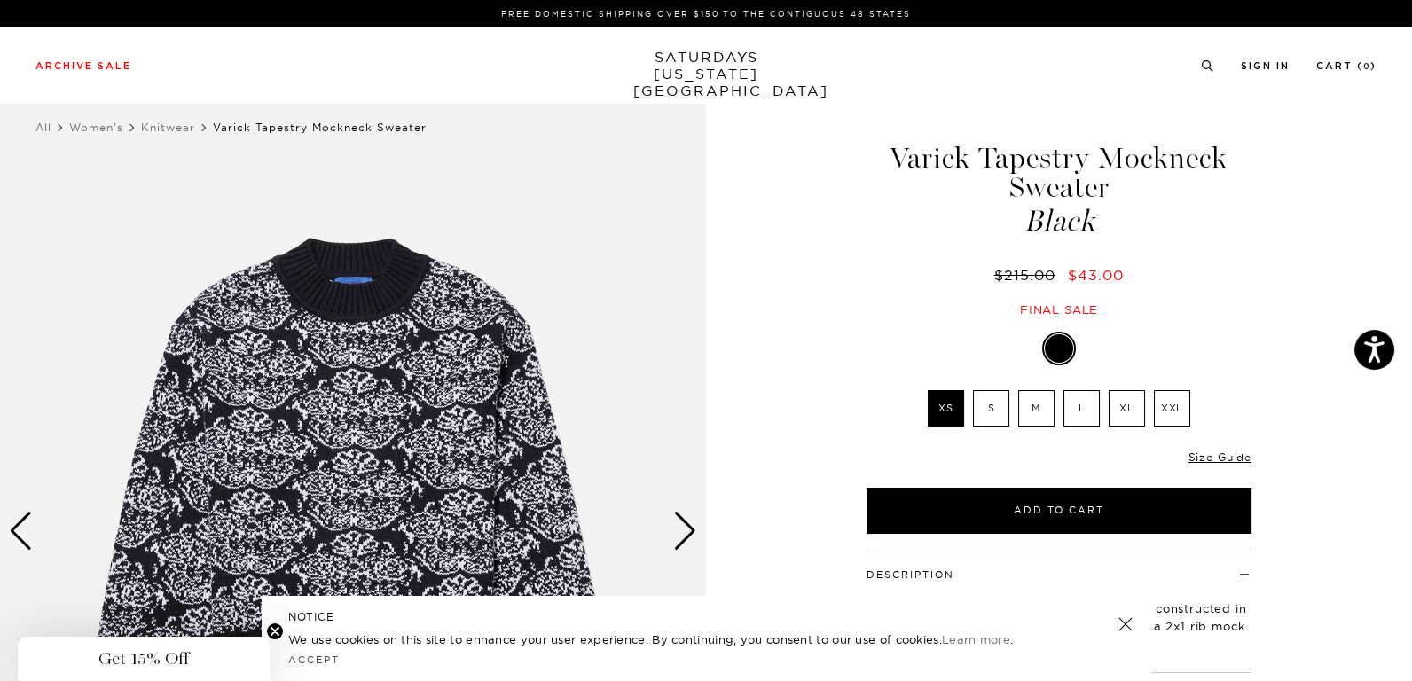
click at [687, 538] on div "Next slide" at bounding box center [685, 531] width 24 height 39
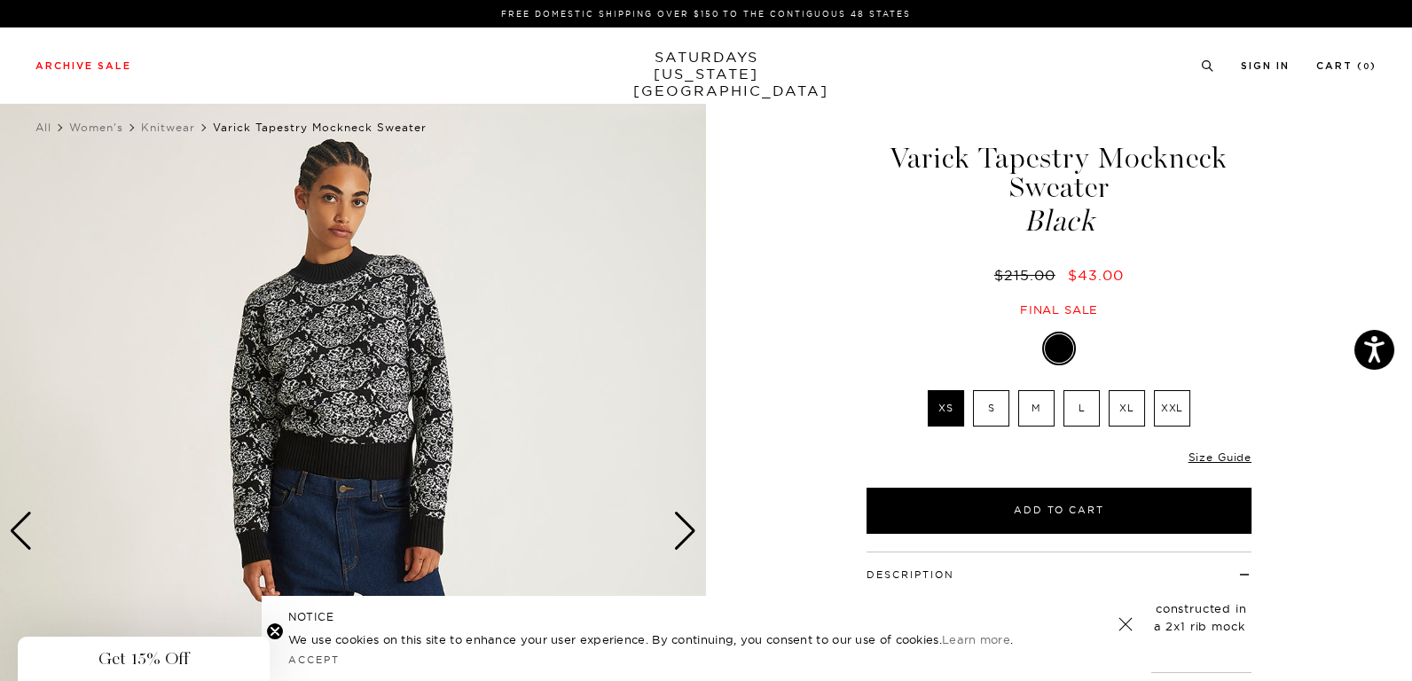
click at [1026, 405] on label "M" at bounding box center [1036, 408] width 36 height 36
click at [0, 0] on input "M" at bounding box center [0, 0] width 0 height 0
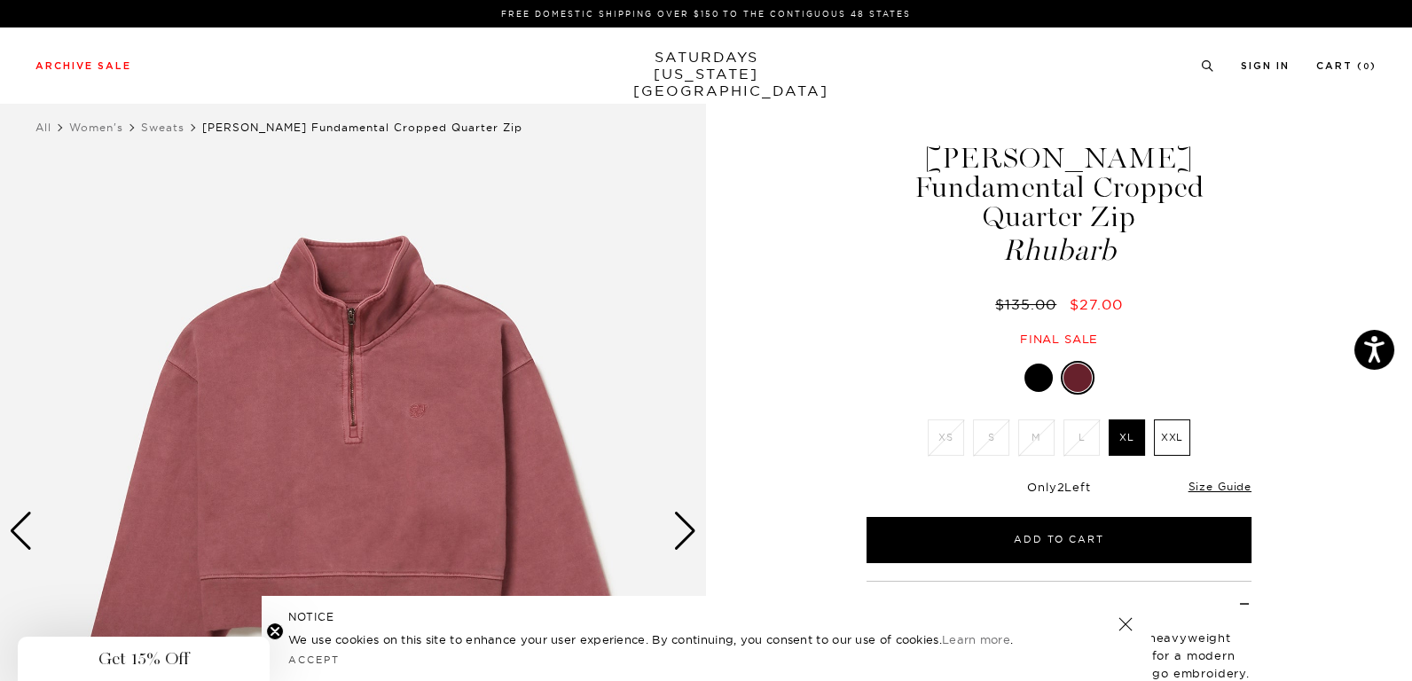
click at [688, 538] on div "Next slide" at bounding box center [685, 531] width 24 height 39
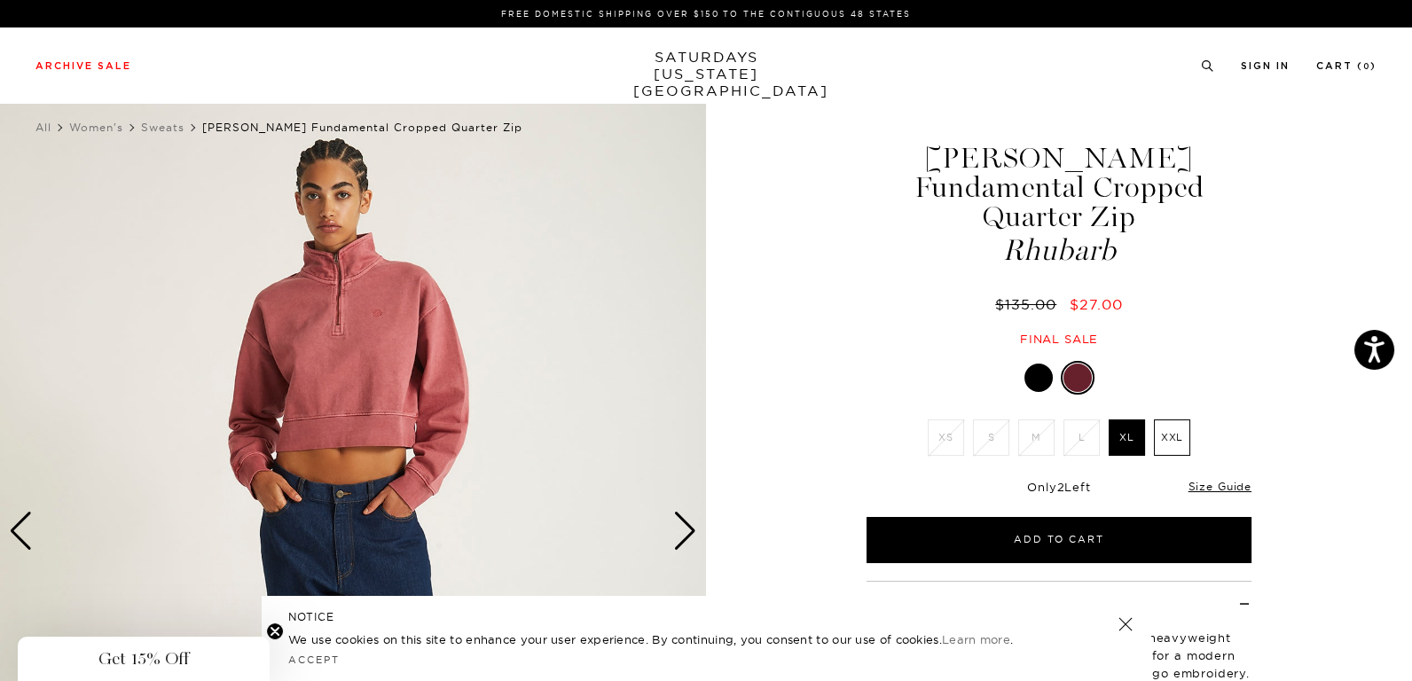
click at [688, 538] on div "Next slide" at bounding box center [685, 531] width 24 height 39
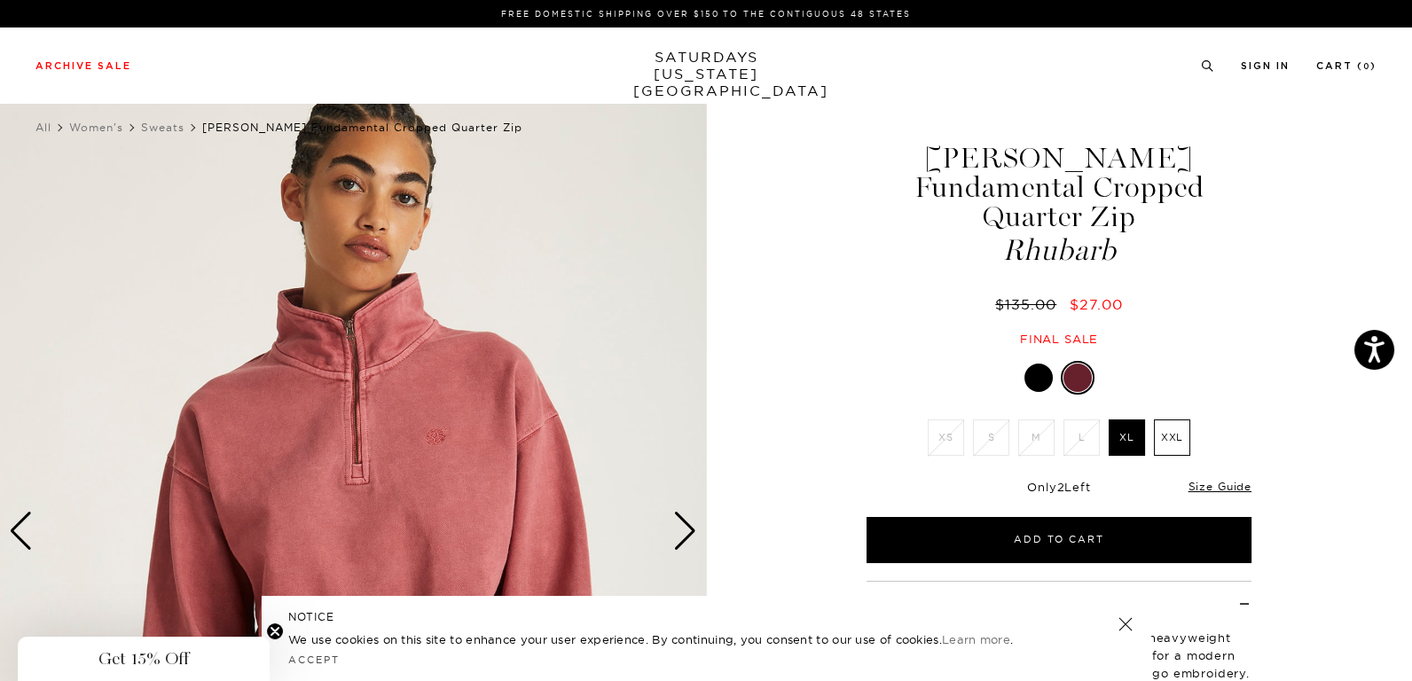
click at [688, 538] on div "Next slide" at bounding box center [685, 531] width 24 height 39
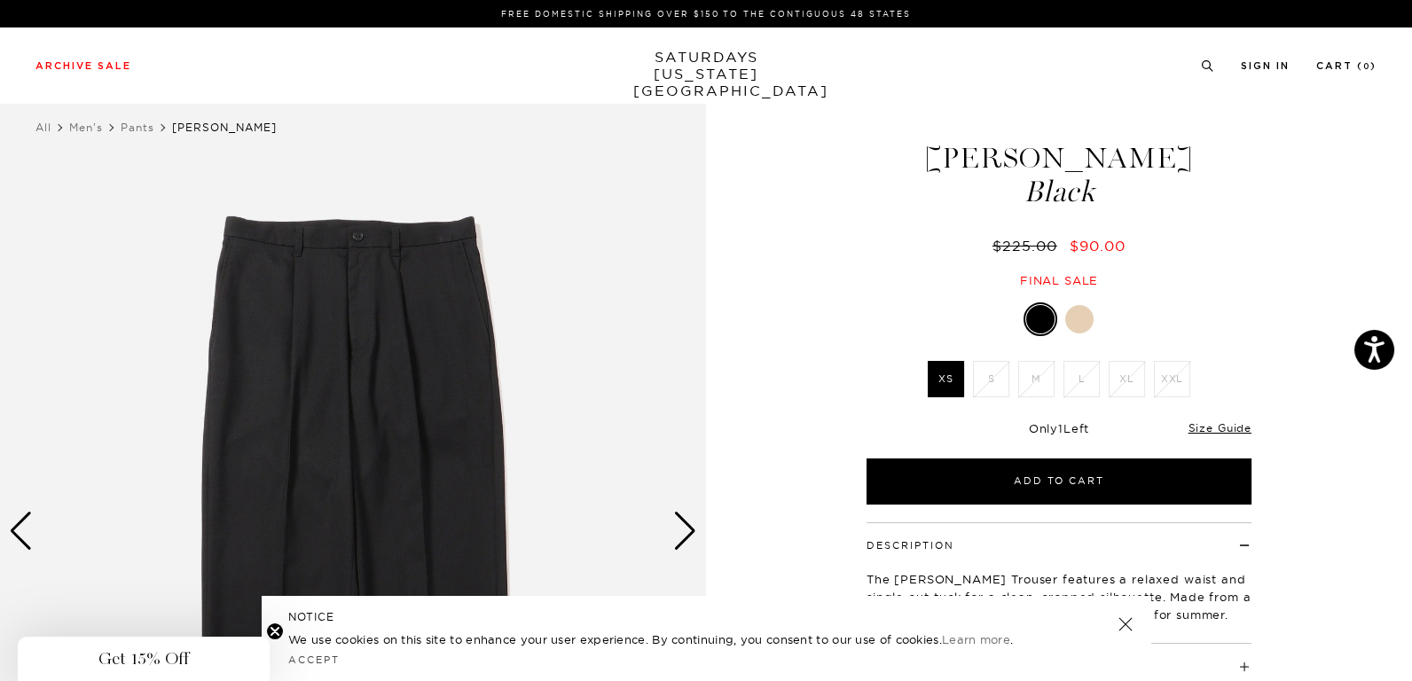
click at [1084, 325] on div at bounding box center [1079, 319] width 28 height 28
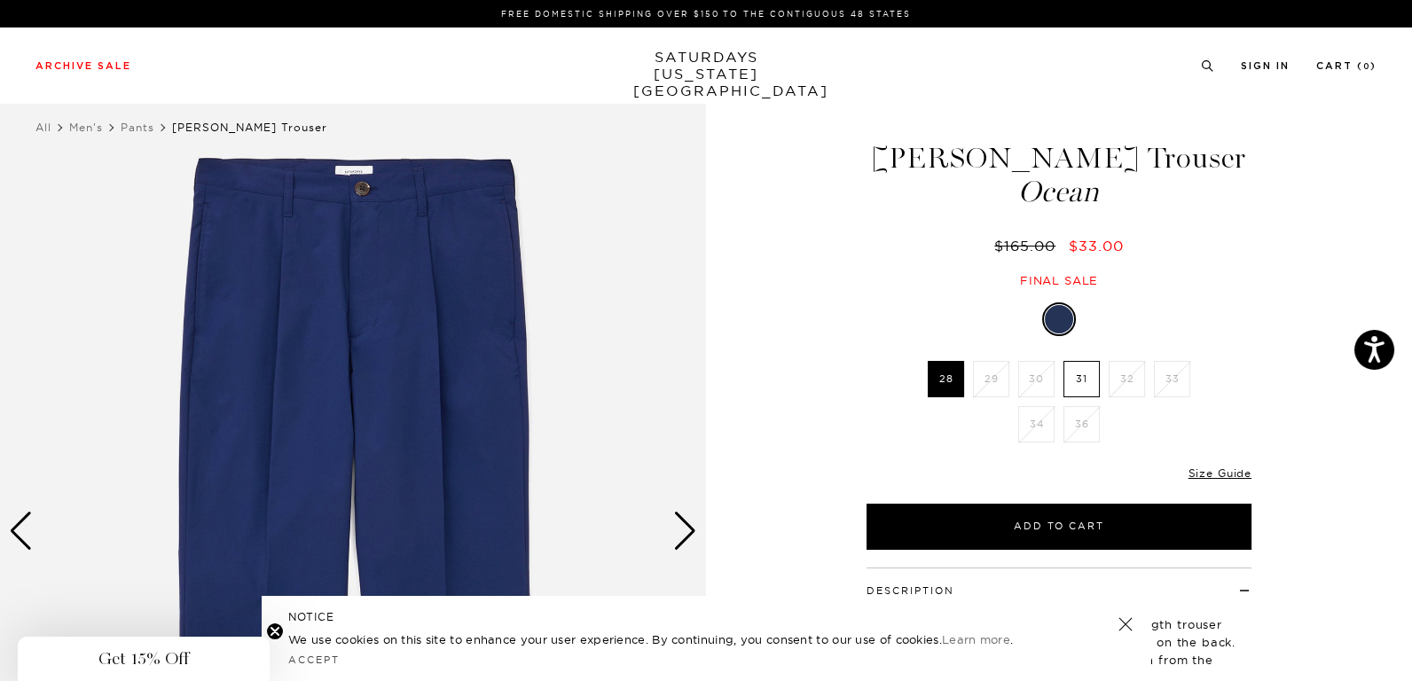
click at [1080, 372] on label "31" at bounding box center [1082, 379] width 36 height 36
click at [0, 0] on input "31" at bounding box center [0, 0] width 0 height 0
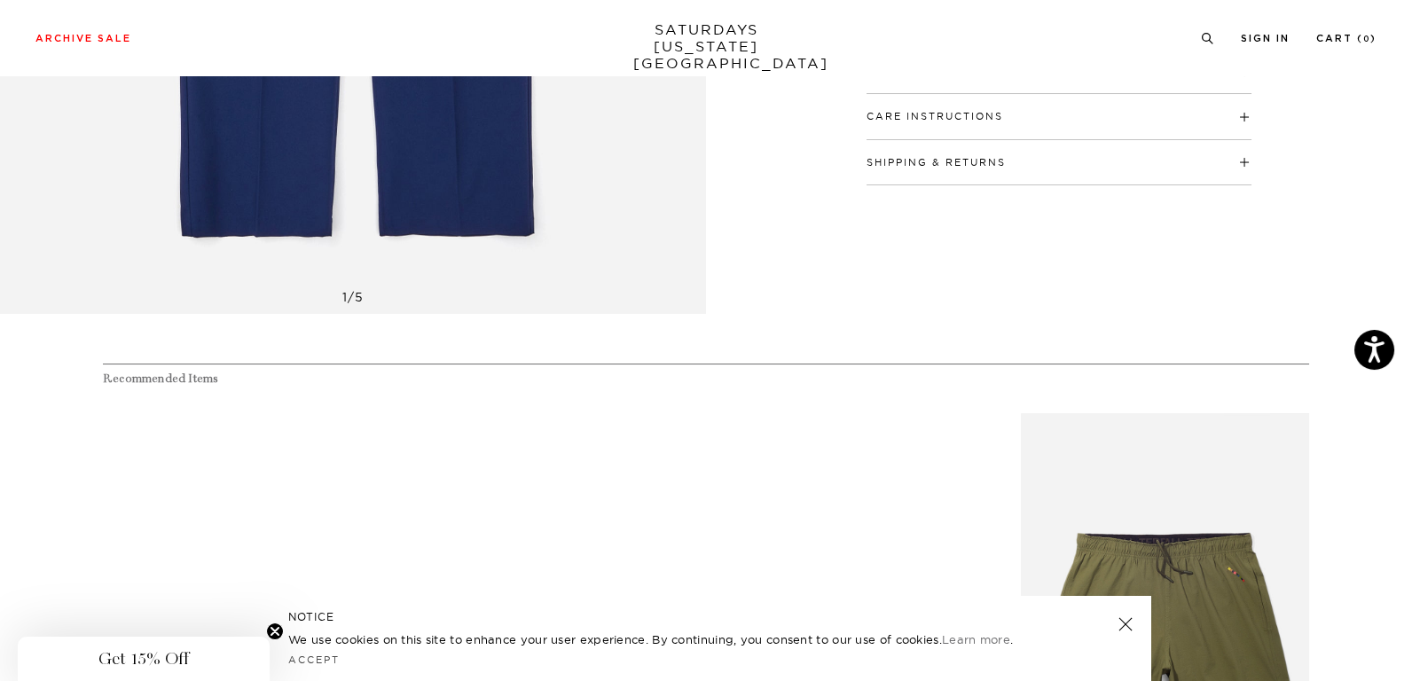
scroll to position [444, 0]
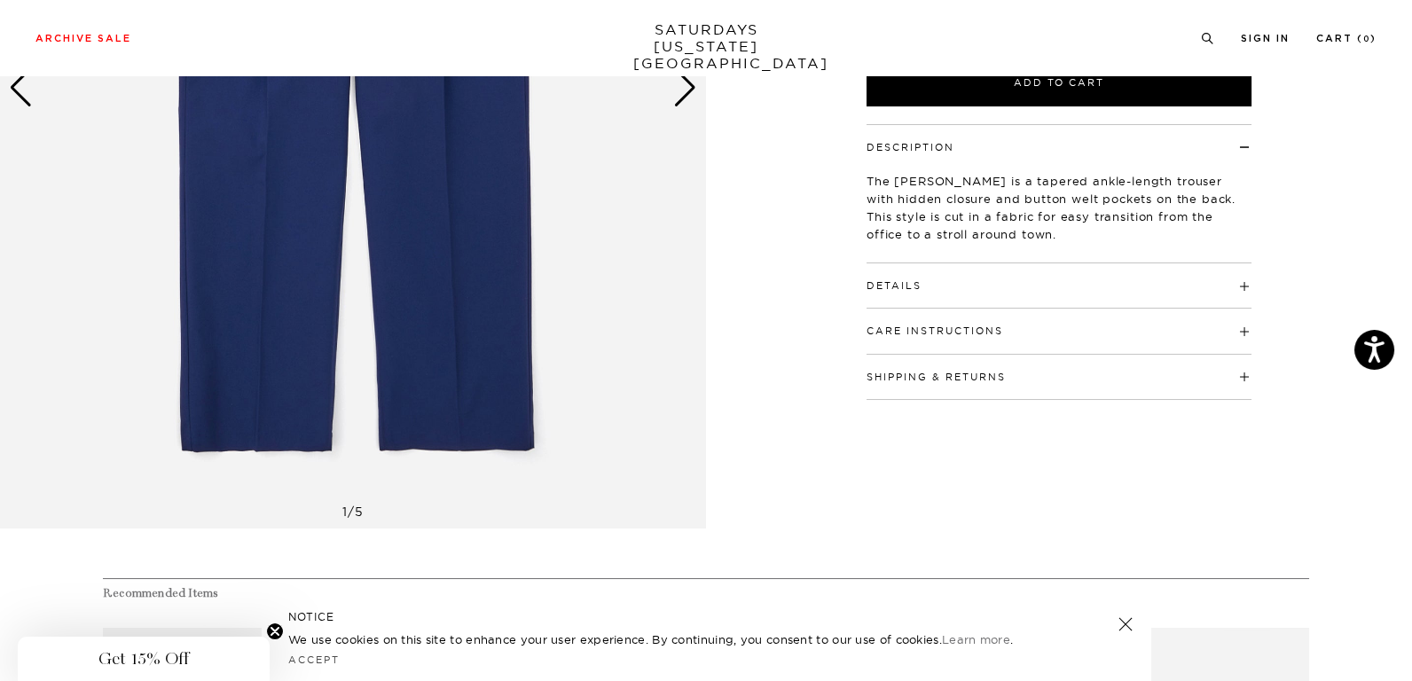
click at [687, 92] on div "Next slide" at bounding box center [685, 87] width 24 height 39
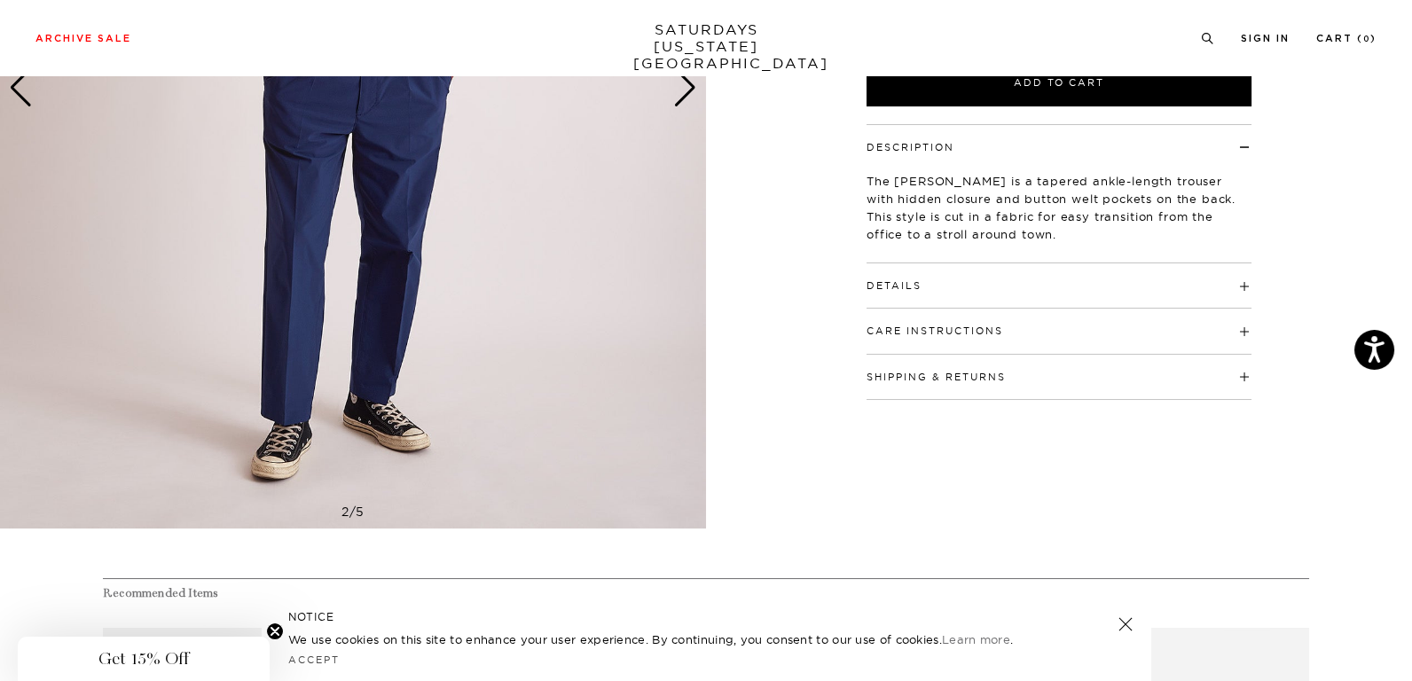
scroll to position [89, 0]
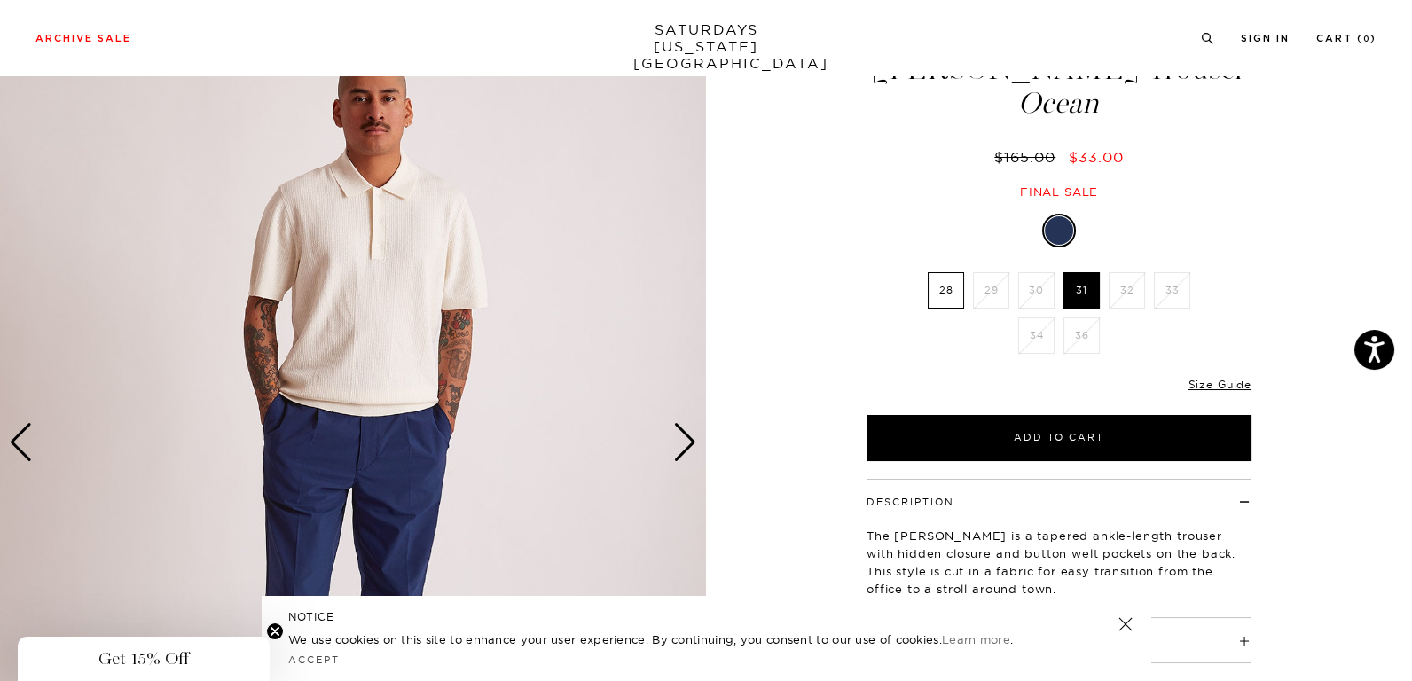
click at [687, 433] on div "Next slide" at bounding box center [685, 442] width 24 height 39
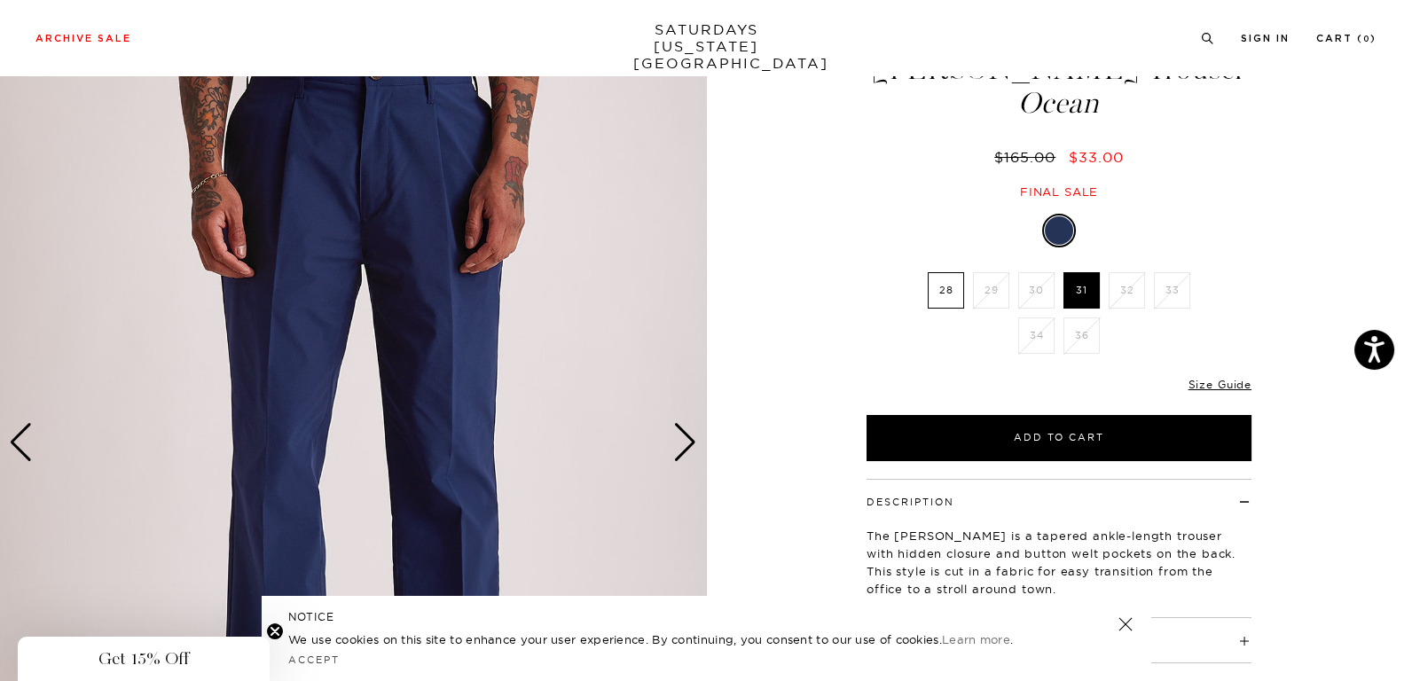
click at [687, 433] on div "Next slide" at bounding box center [685, 442] width 24 height 39
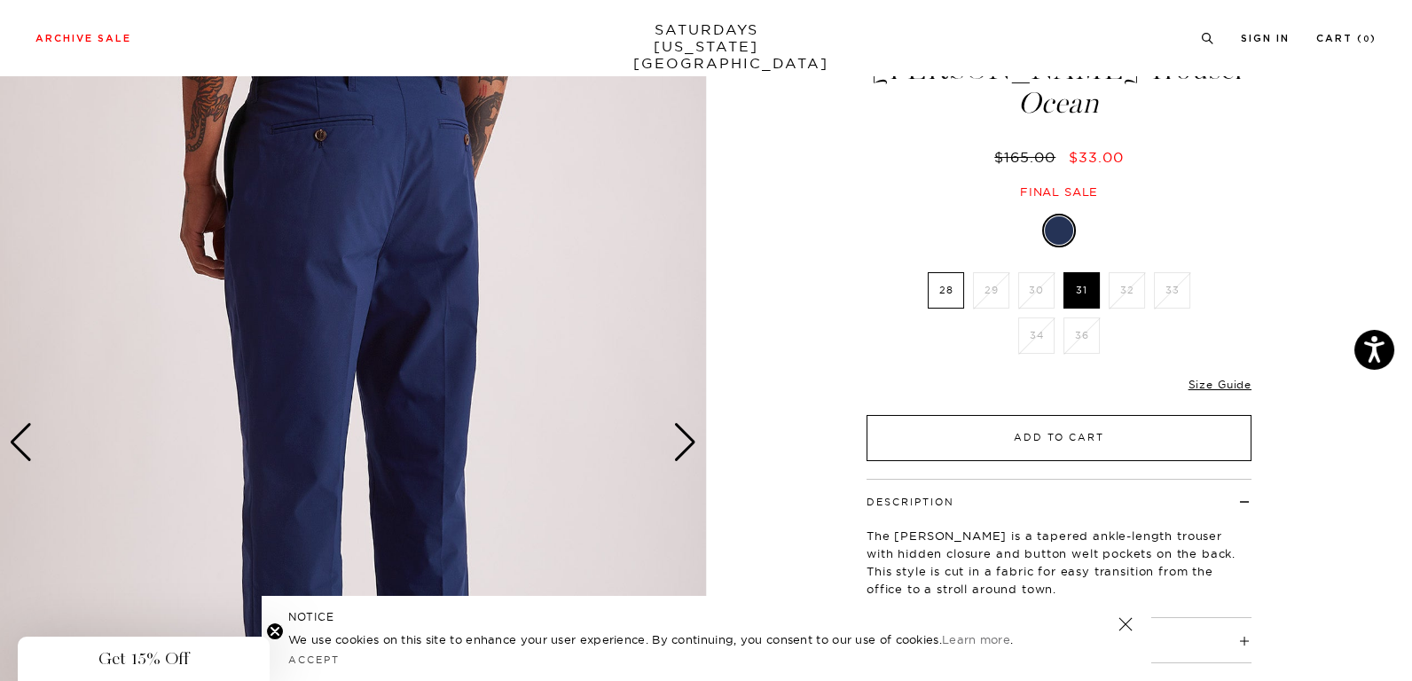
click at [985, 434] on button "Add to Cart" at bounding box center [1059, 438] width 385 height 46
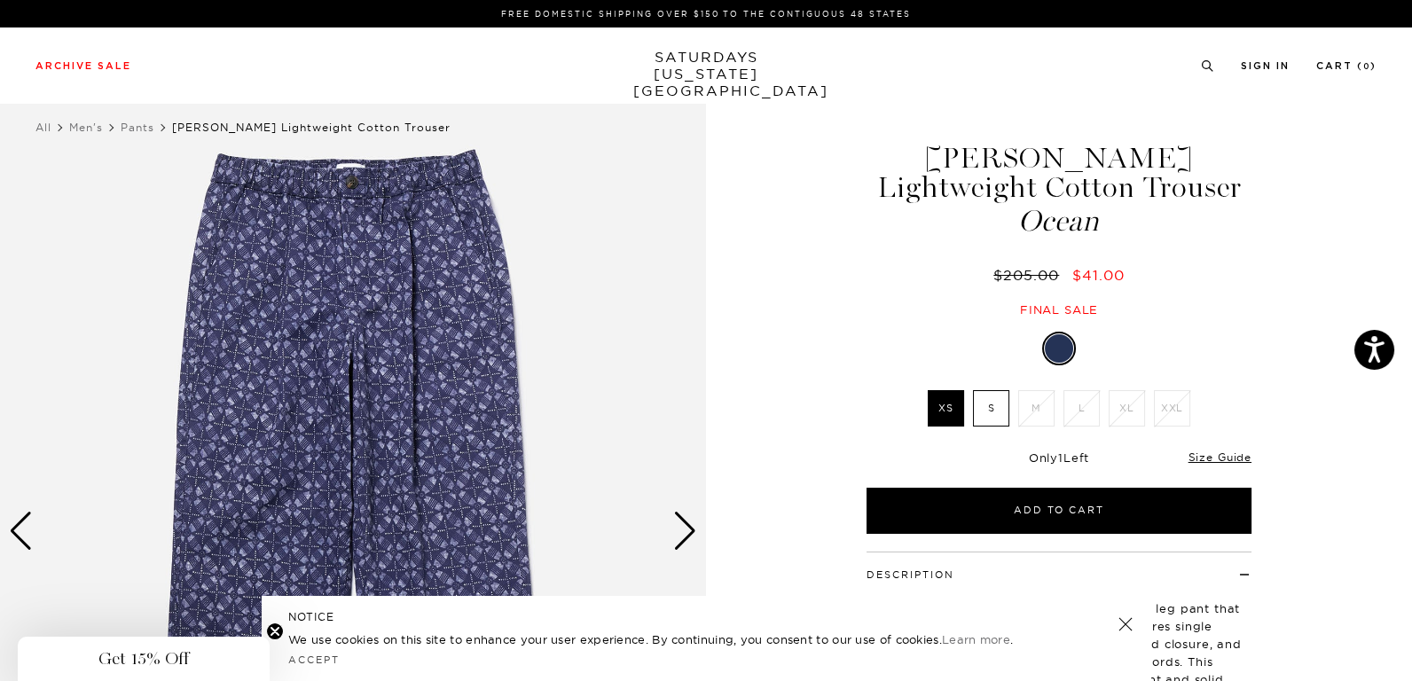
click at [688, 542] on div "Next slide" at bounding box center [685, 531] width 24 height 39
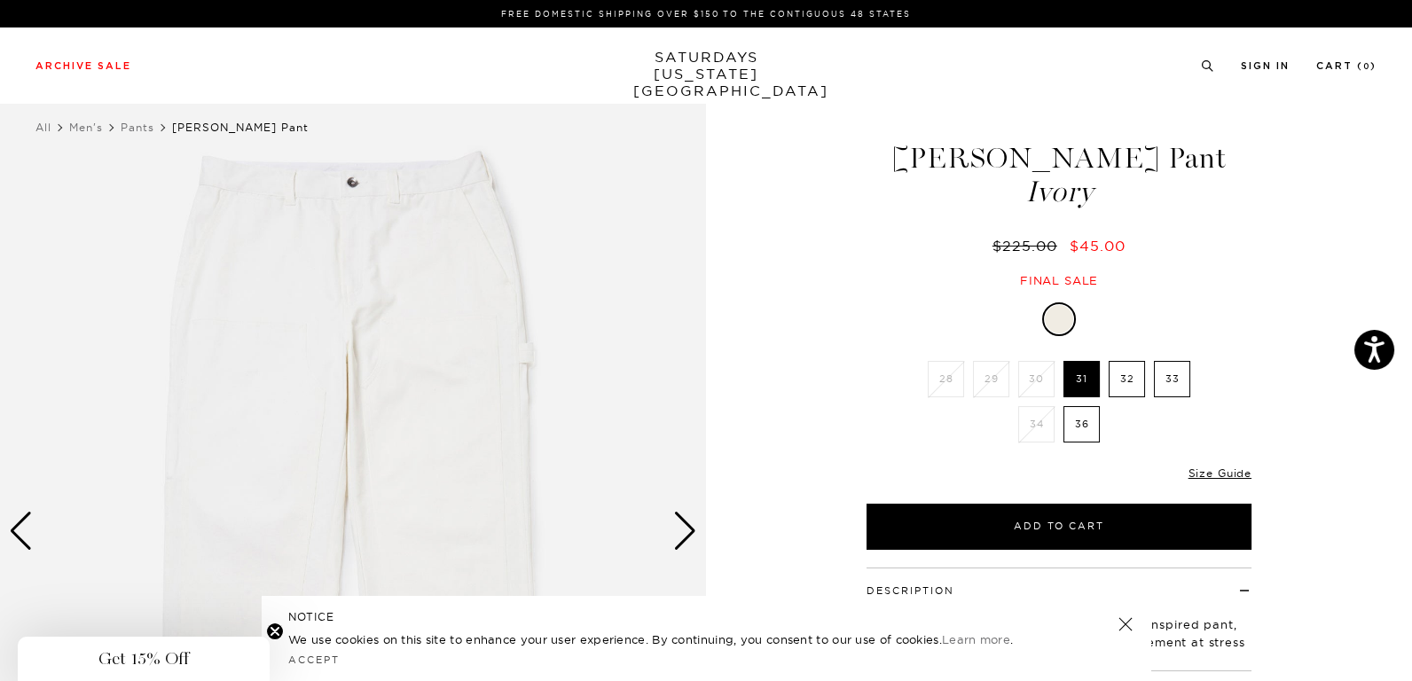
click at [685, 536] on div "Next slide" at bounding box center [685, 531] width 24 height 39
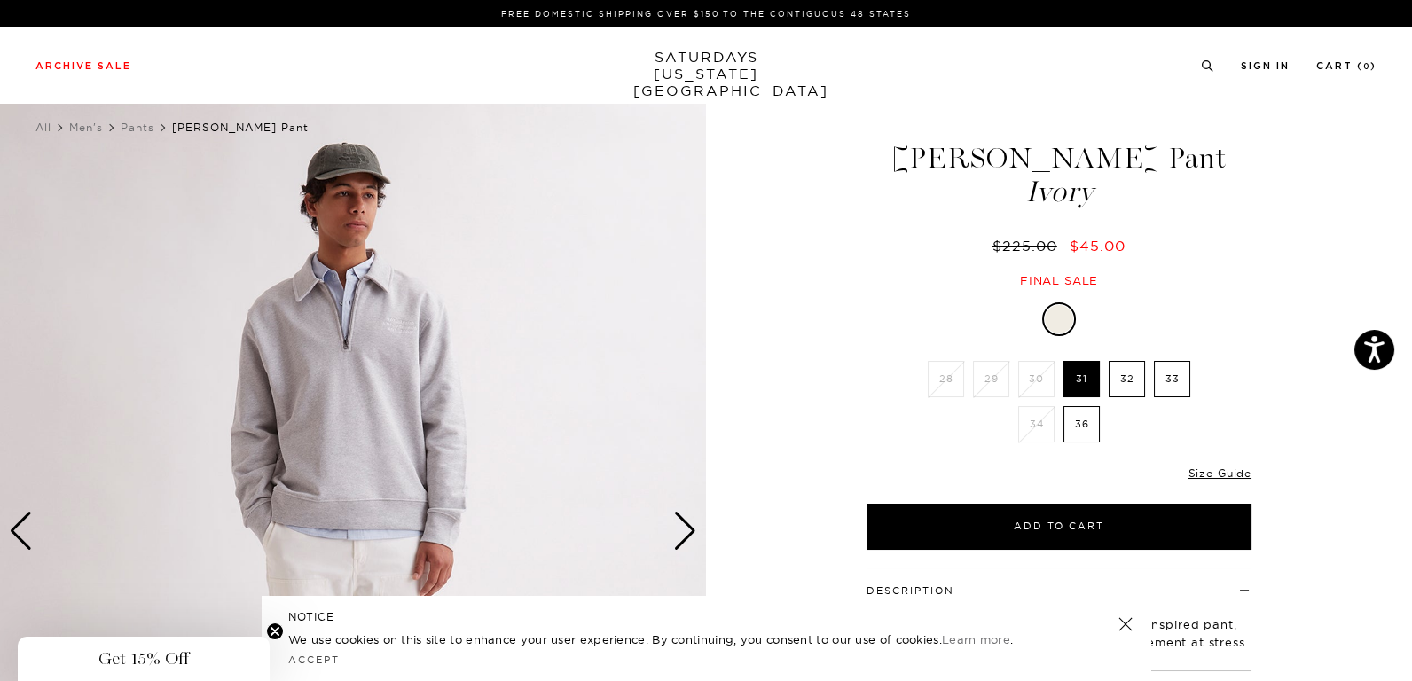
click at [685, 536] on div "Next slide" at bounding box center [685, 531] width 24 height 39
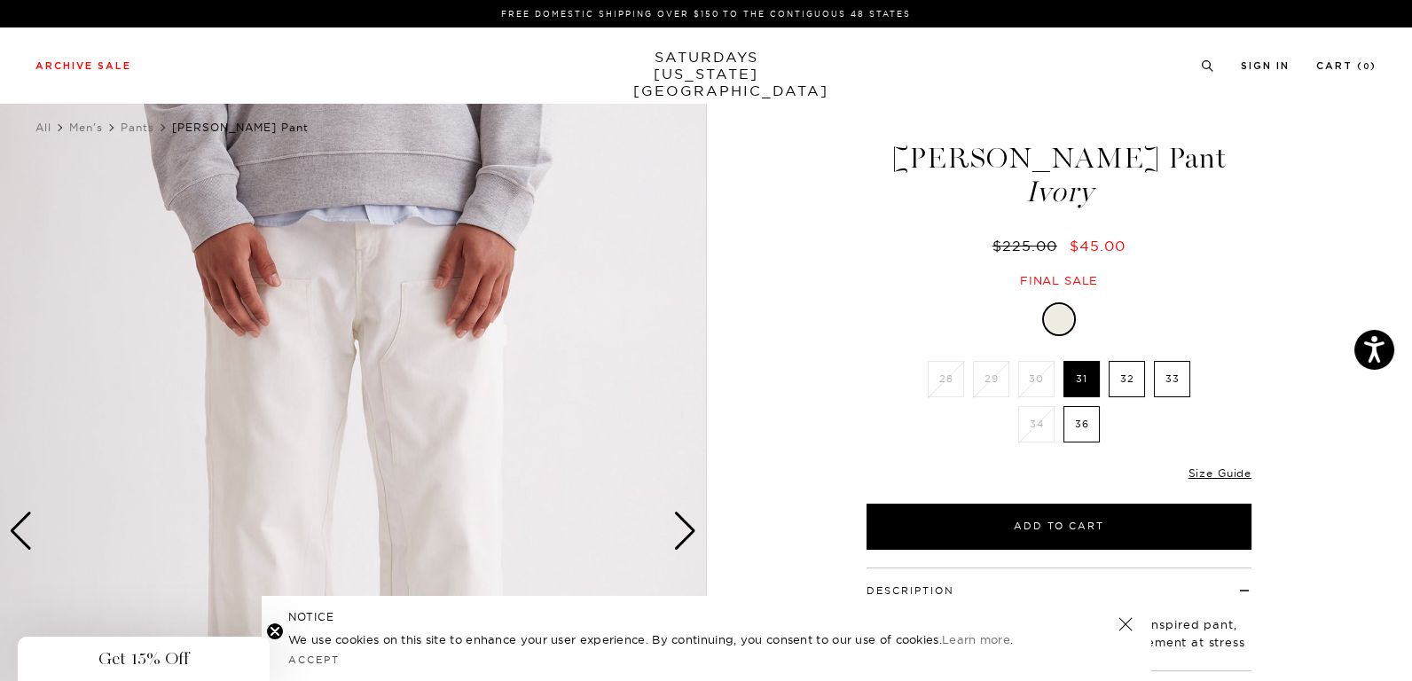
click at [685, 536] on div "Next slide" at bounding box center [685, 531] width 24 height 39
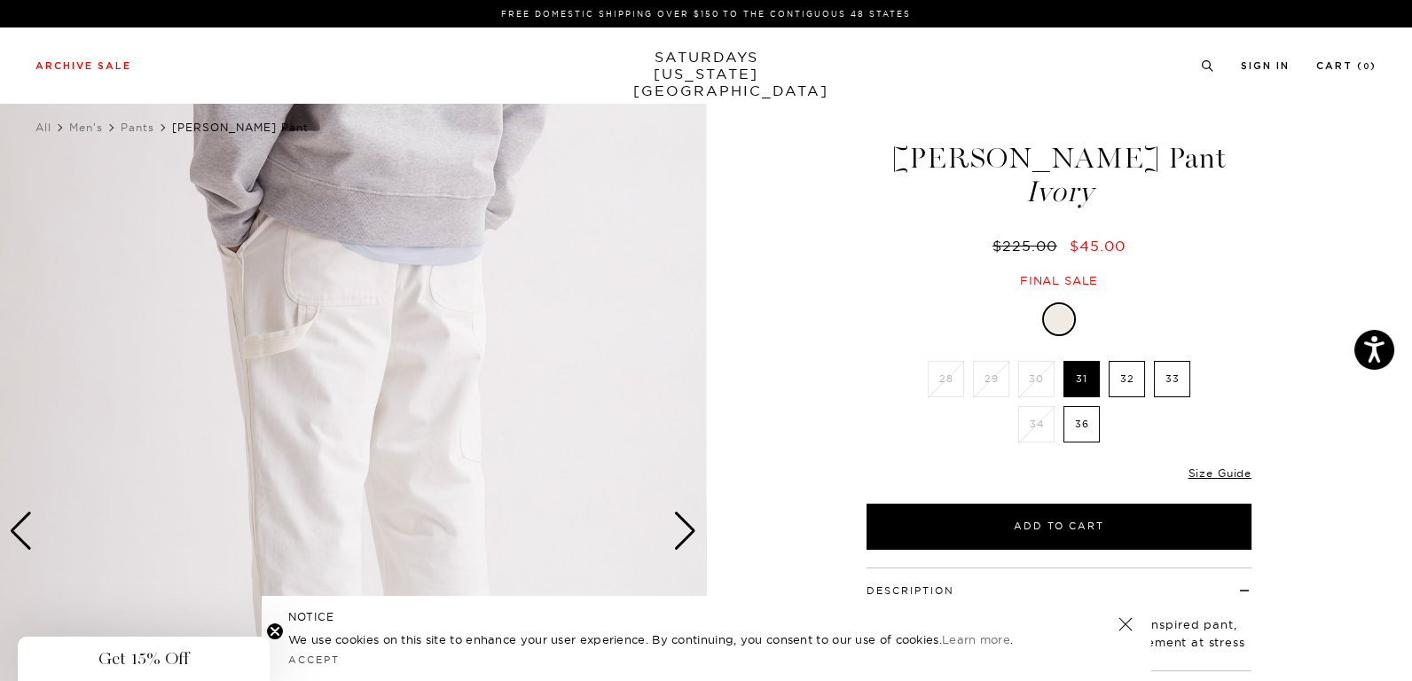
click at [685, 536] on div "Next slide" at bounding box center [685, 531] width 24 height 39
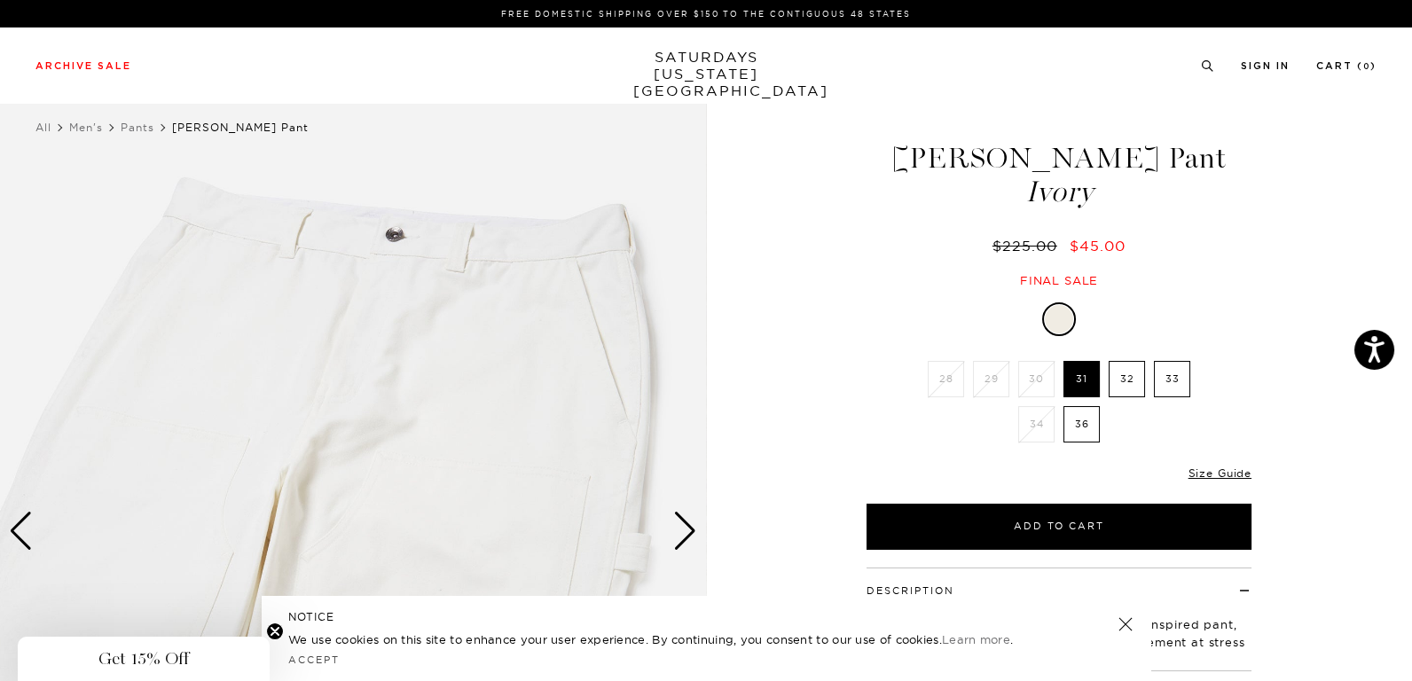
click at [685, 536] on div "Next slide" at bounding box center [685, 531] width 24 height 39
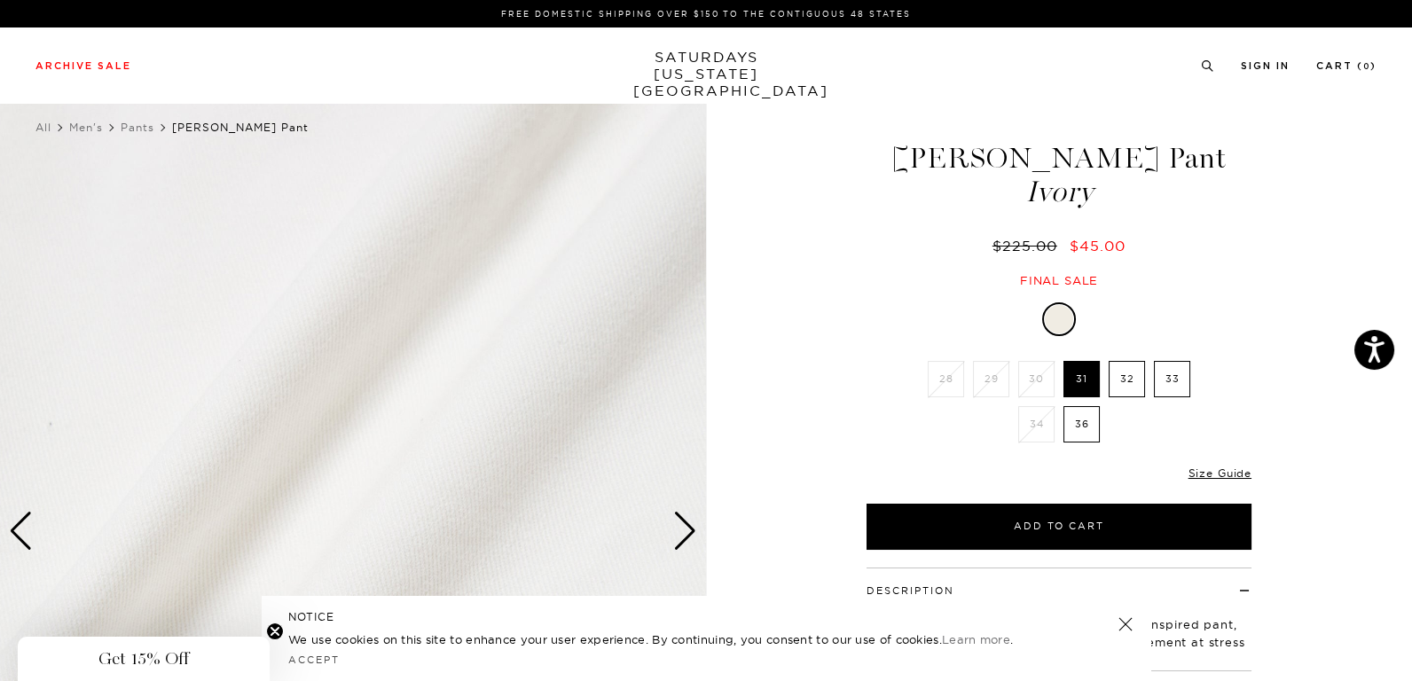
click at [685, 536] on div "Next slide" at bounding box center [685, 531] width 24 height 39
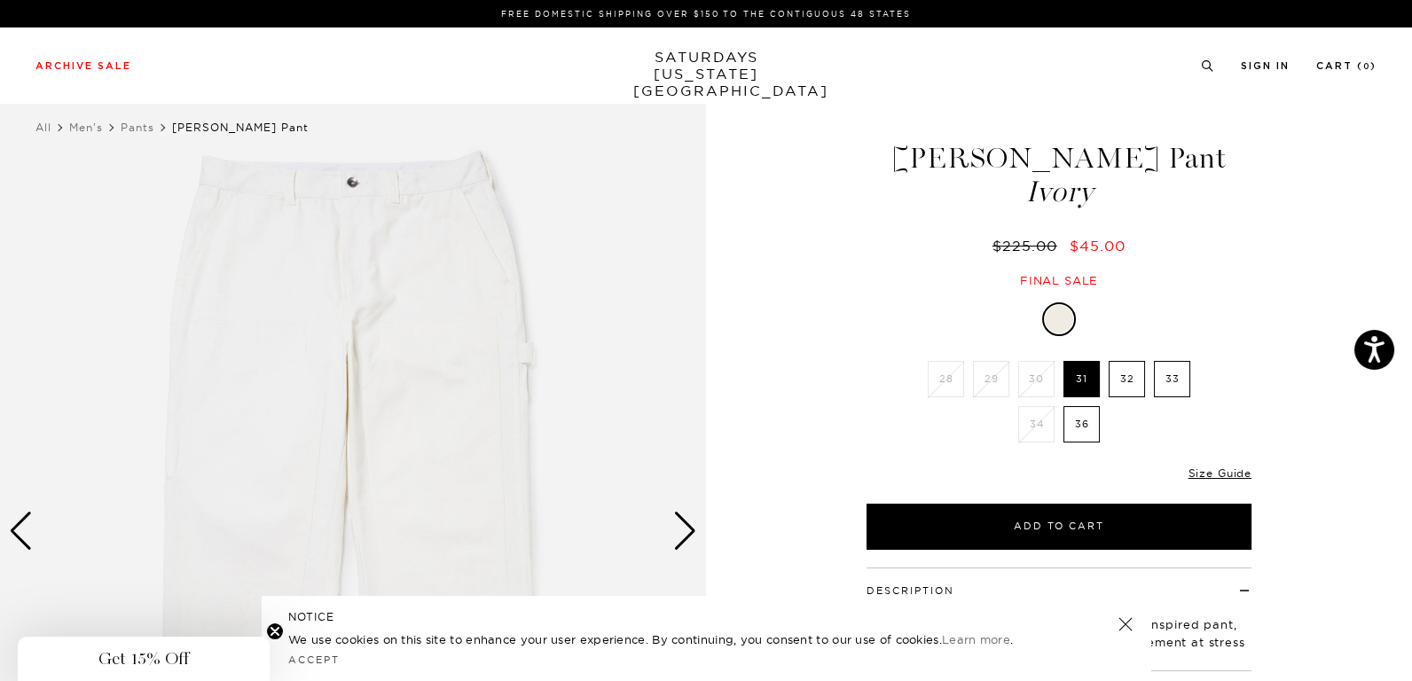
click at [685, 536] on div "Next slide" at bounding box center [685, 531] width 24 height 39
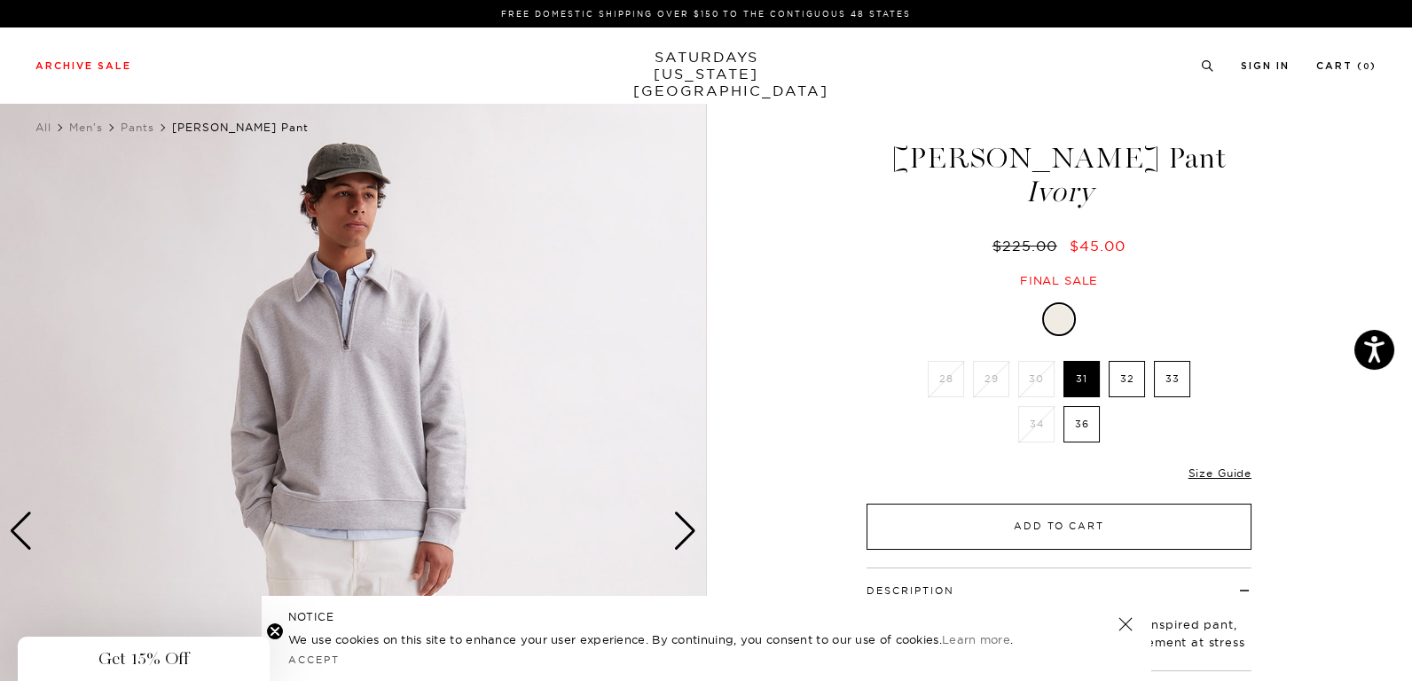
click at [909, 517] on button "Add to Cart" at bounding box center [1059, 527] width 385 height 46
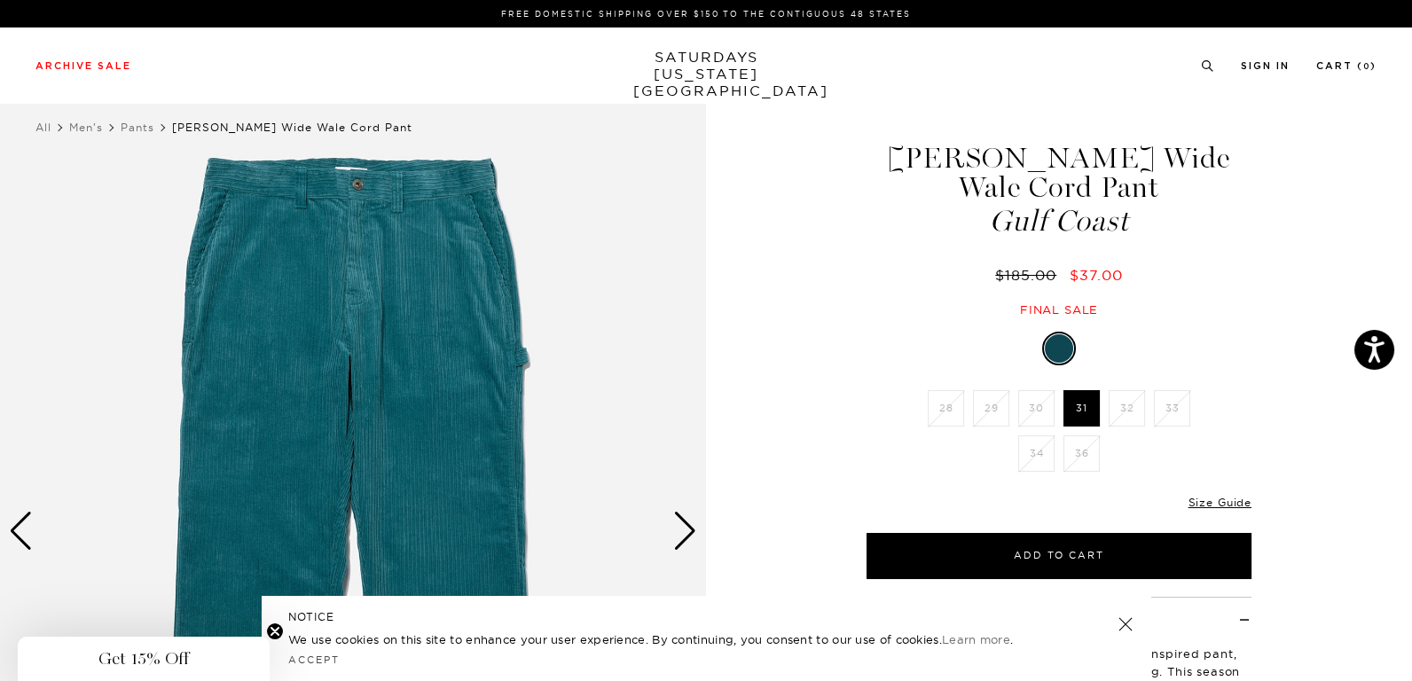
click at [688, 542] on div "Next slide" at bounding box center [685, 531] width 24 height 39
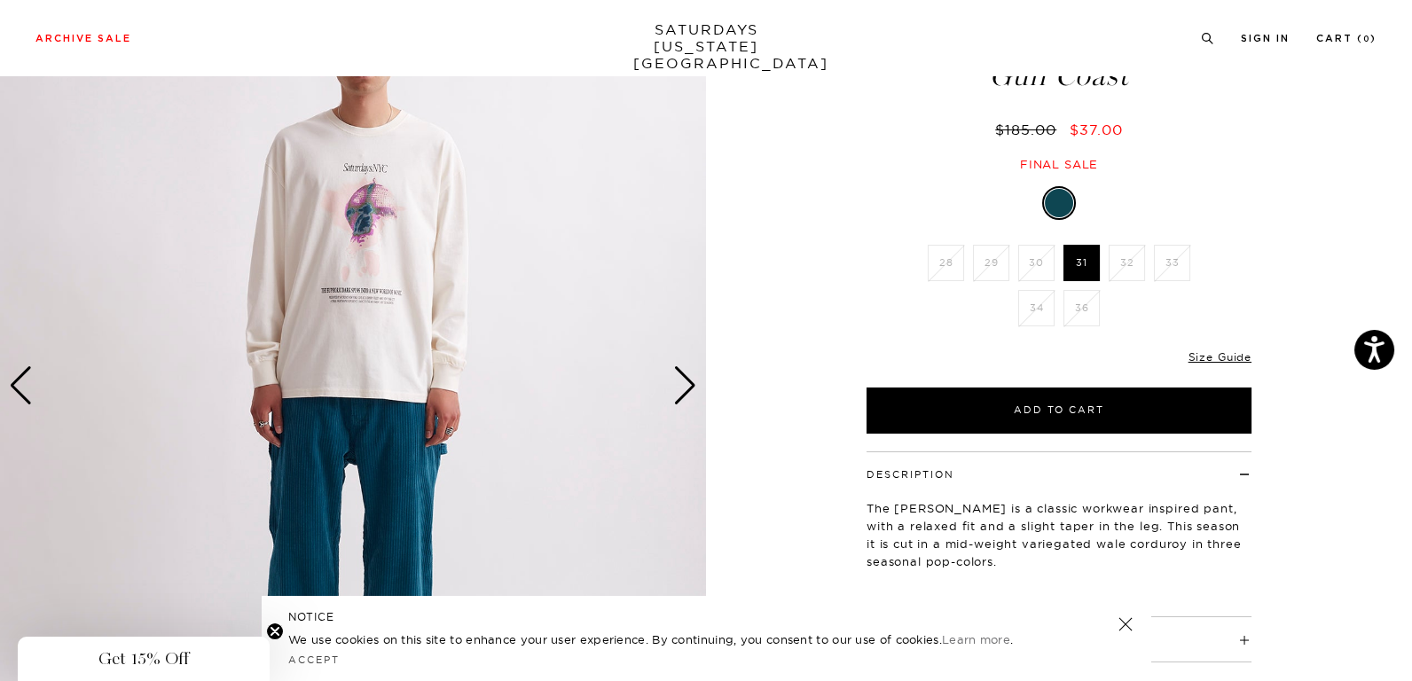
scroll to position [177, 0]
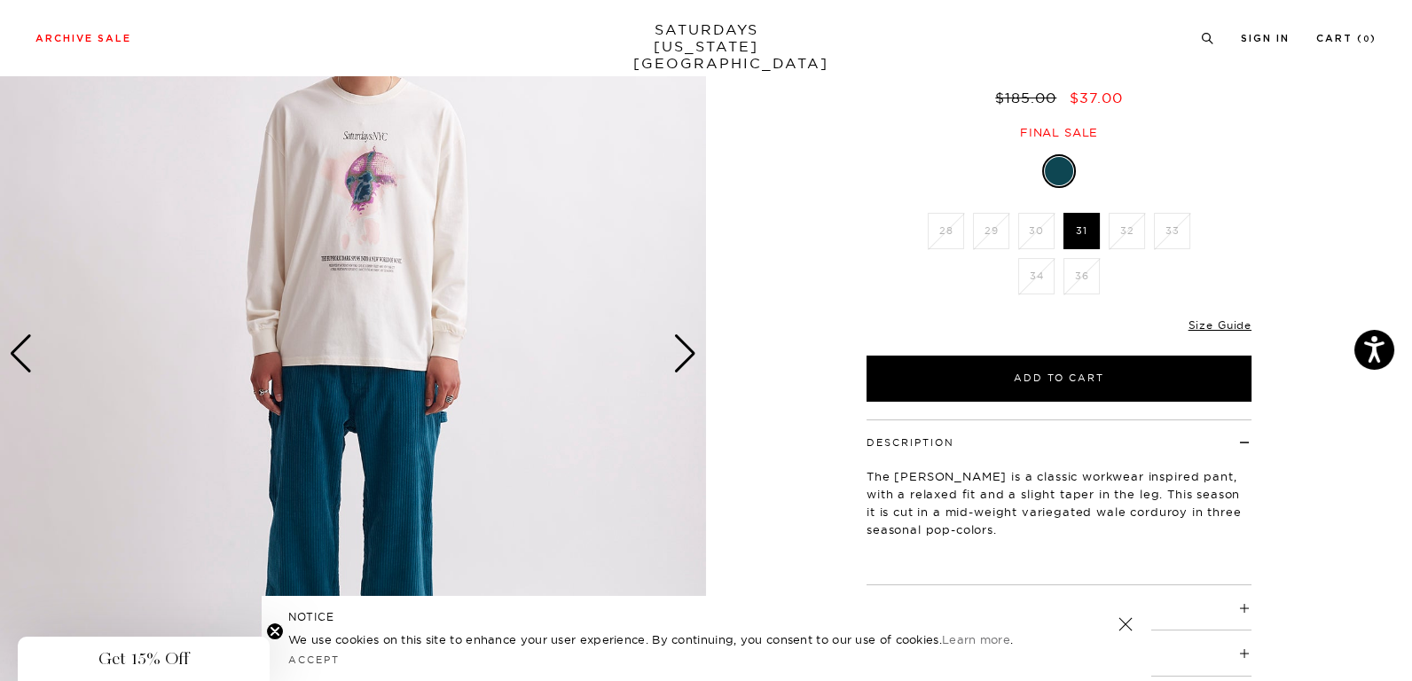
click at [677, 351] on div "Next slide" at bounding box center [685, 353] width 24 height 39
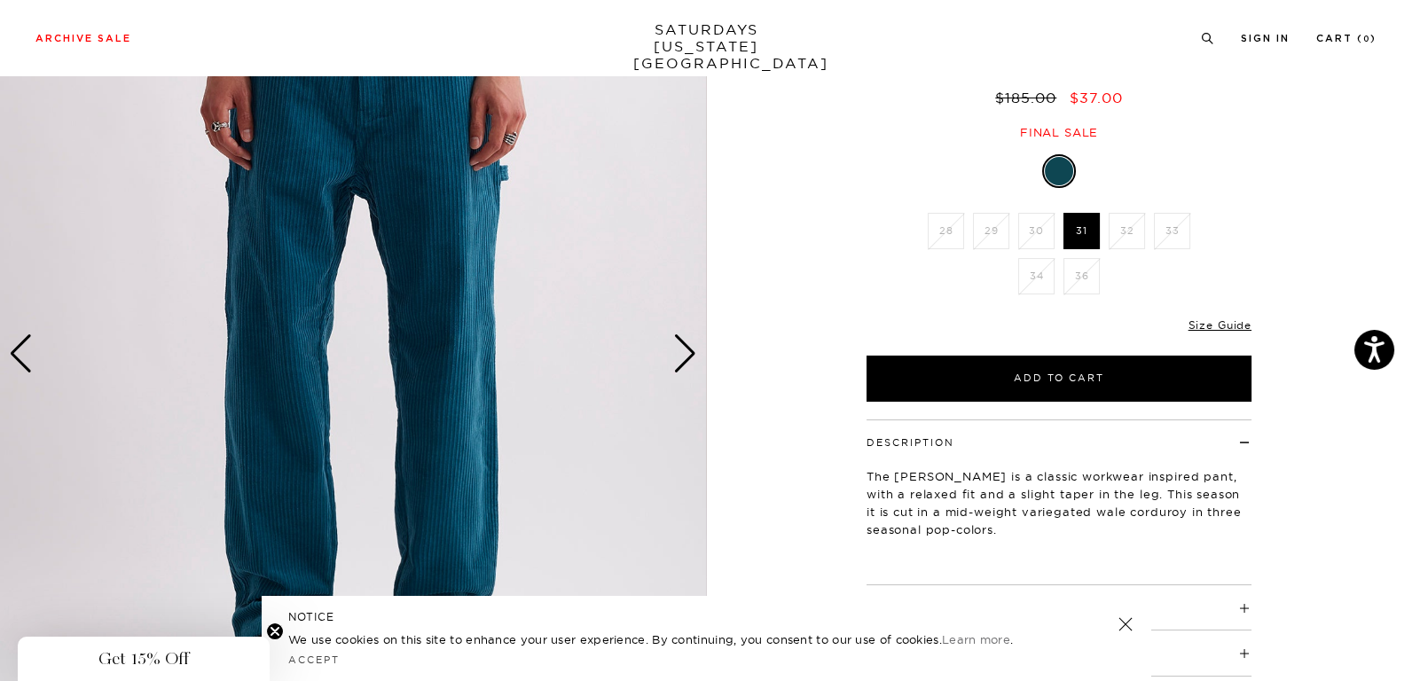
click at [677, 351] on div "Next slide" at bounding box center [685, 353] width 24 height 39
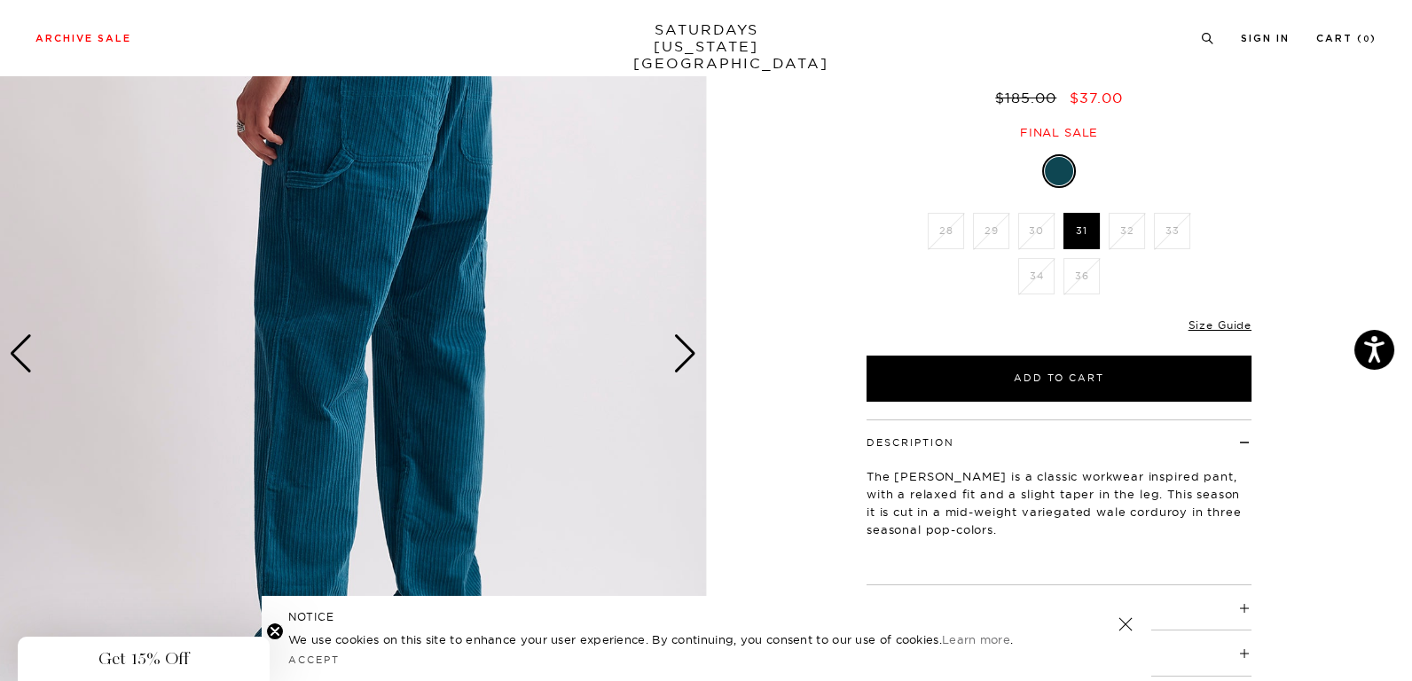
click at [677, 351] on div "Next slide" at bounding box center [685, 353] width 24 height 39
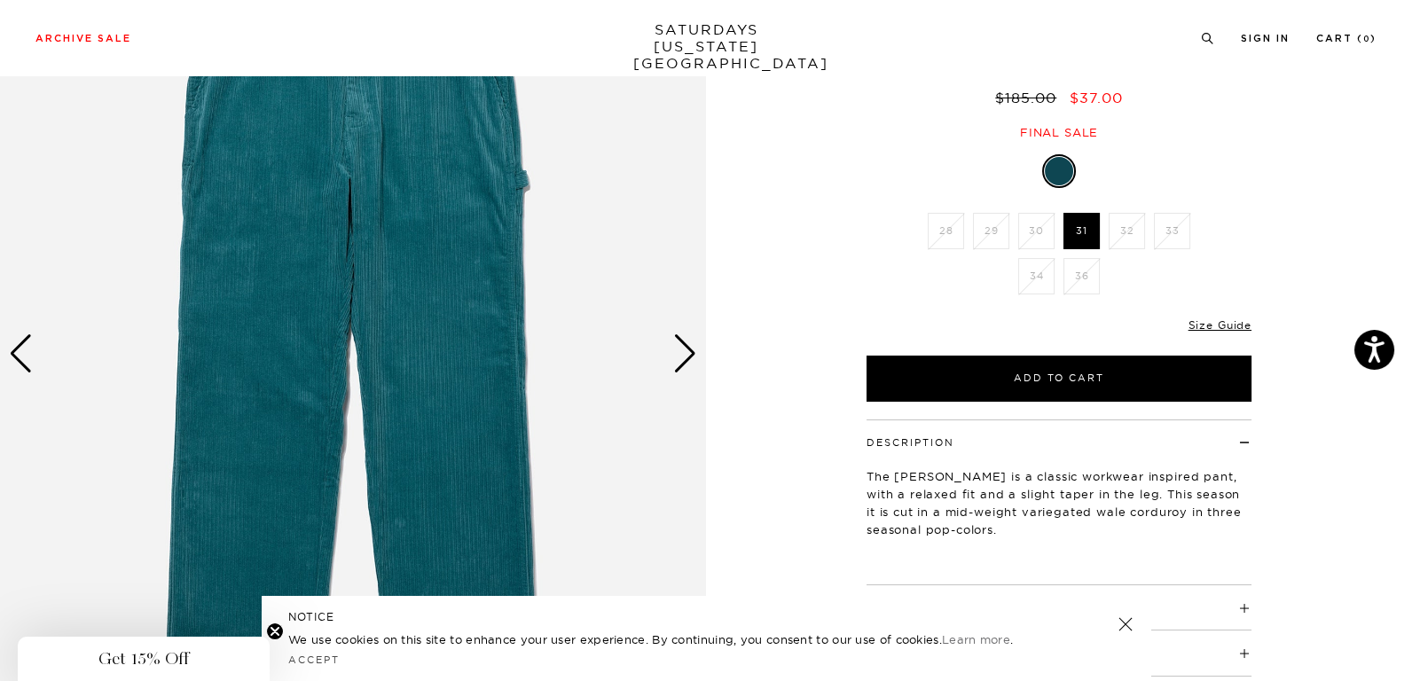
click at [677, 351] on div "Next slide" at bounding box center [685, 353] width 24 height 39
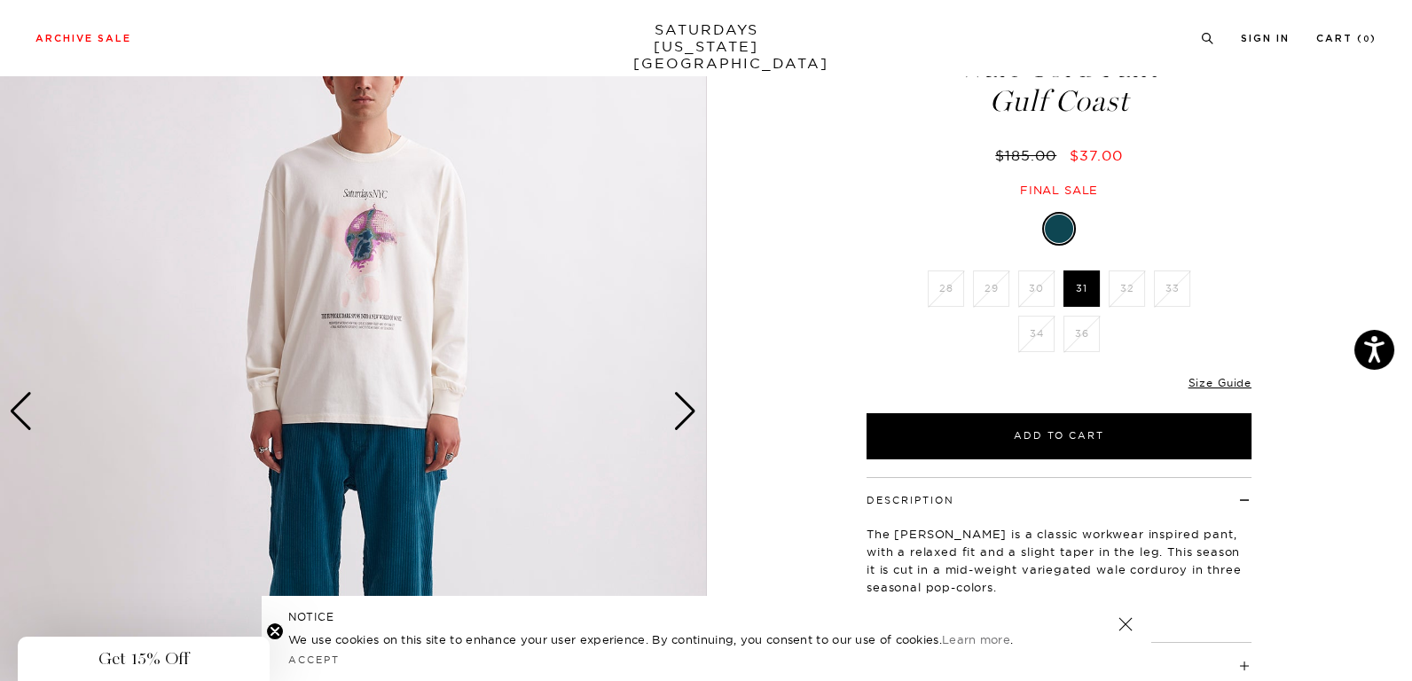
scroll to position [89, 0]
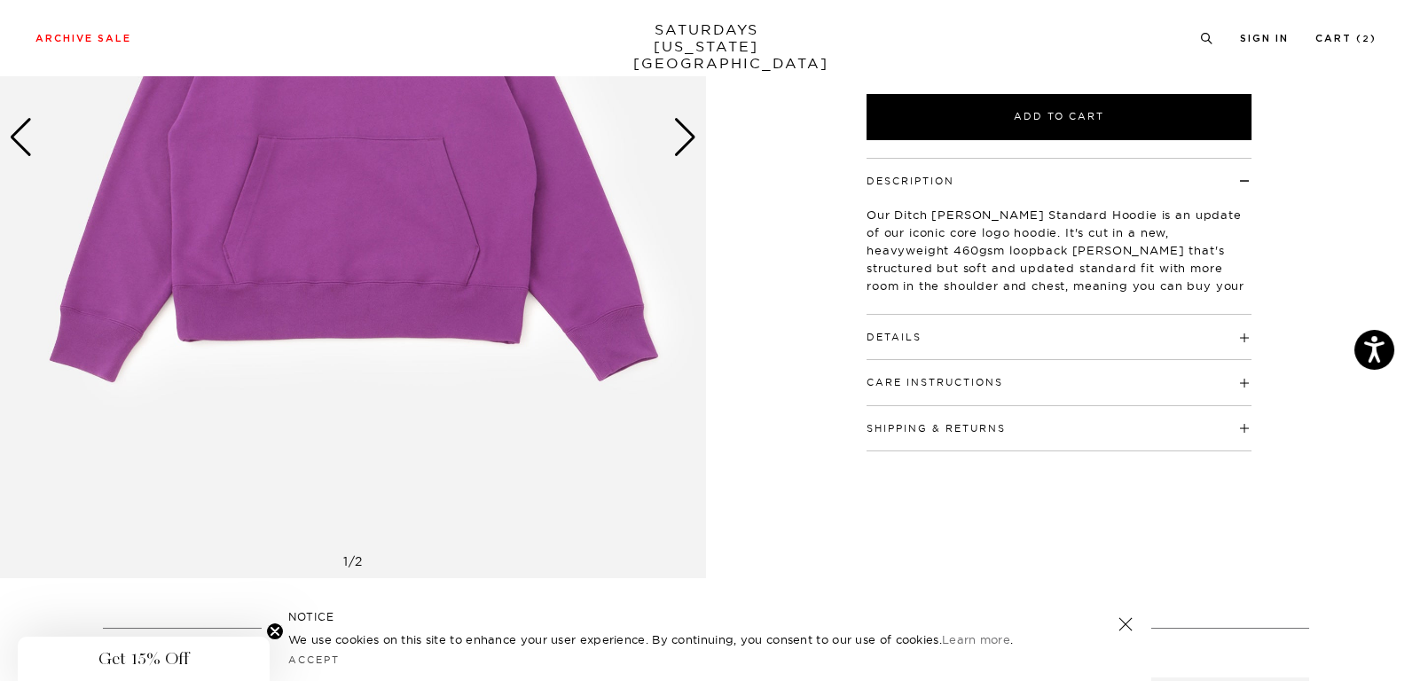
scroll to position [444, 0]
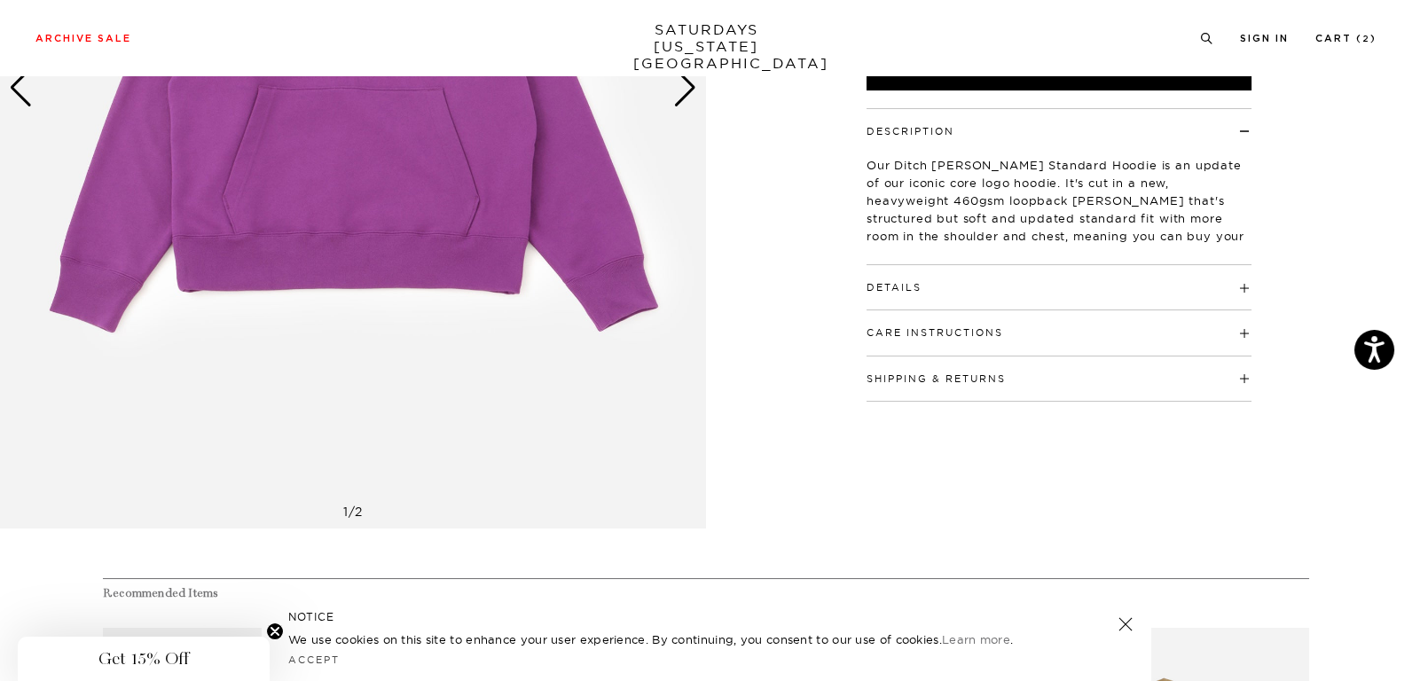
click at [955, 265] on h4 "Details" at bounding box center [1059, 279] width 385 height 29
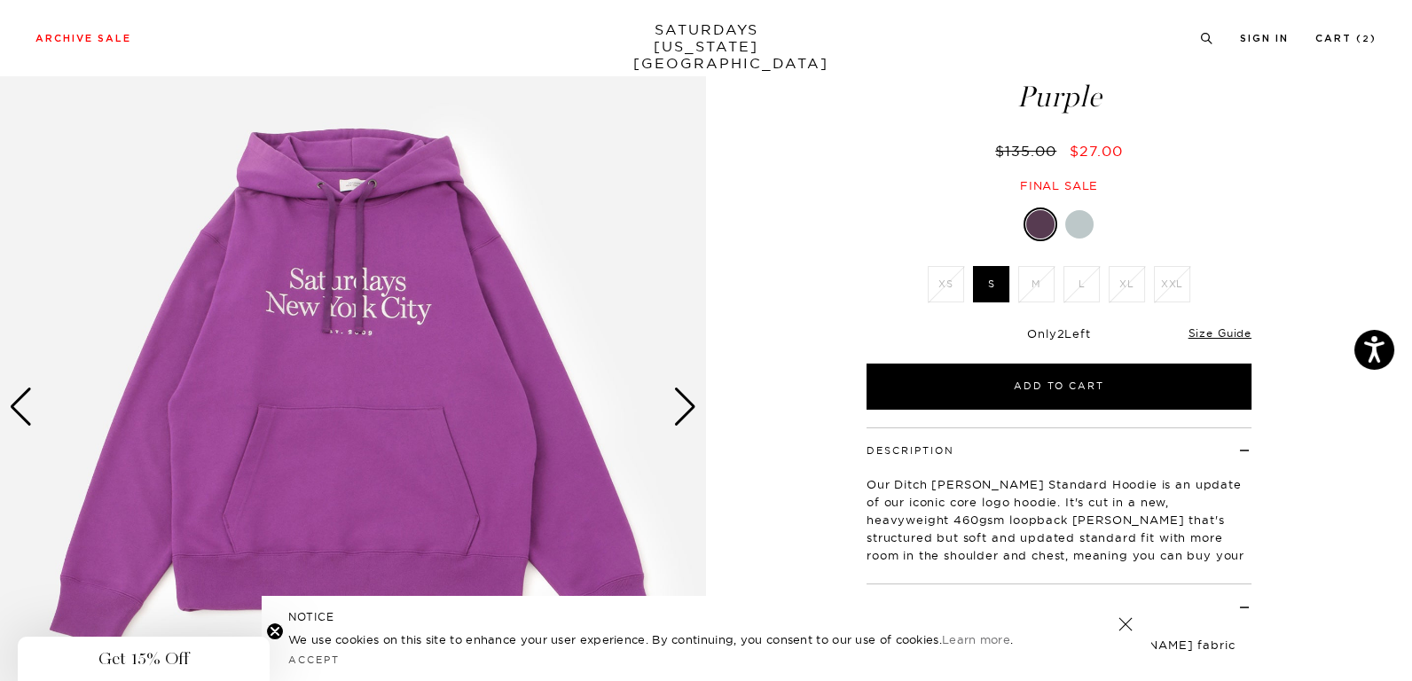
scroll to position [265, 0]
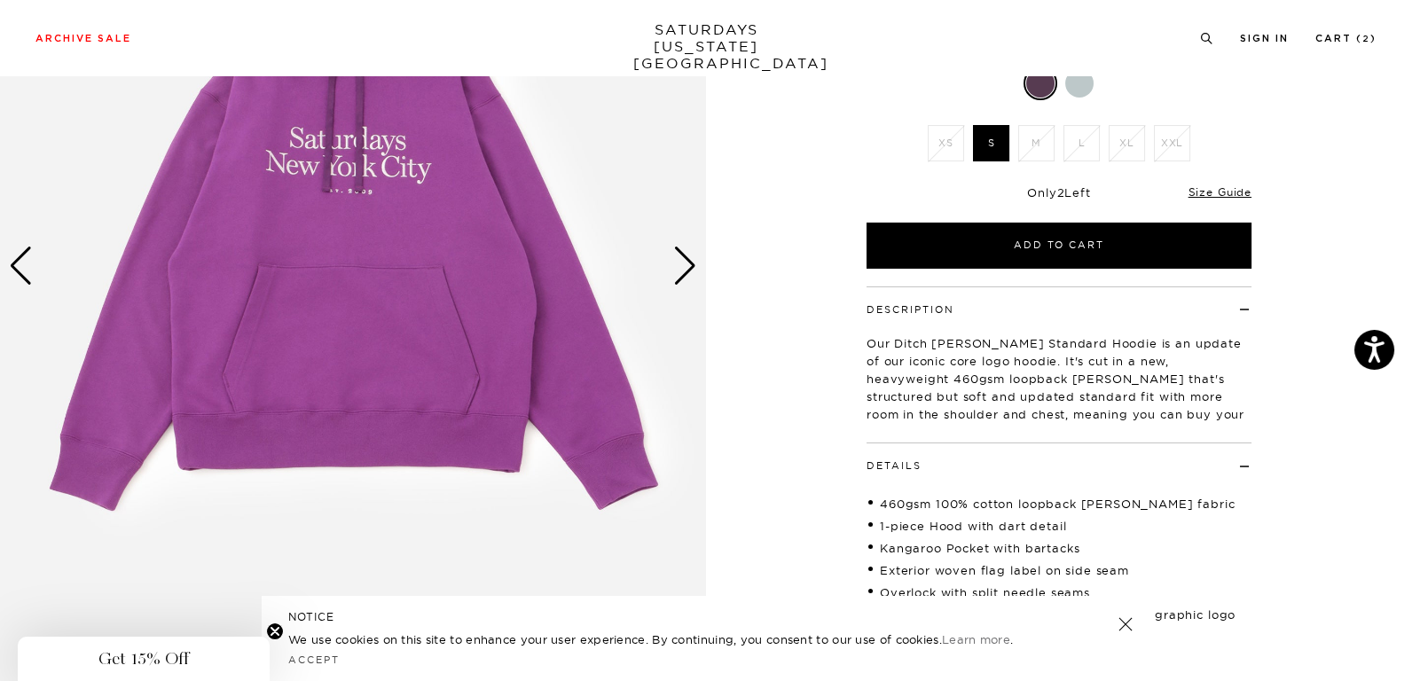
click at [694, 263] on div "Next slide" at bounding box center [685, 266] width 24 height 39
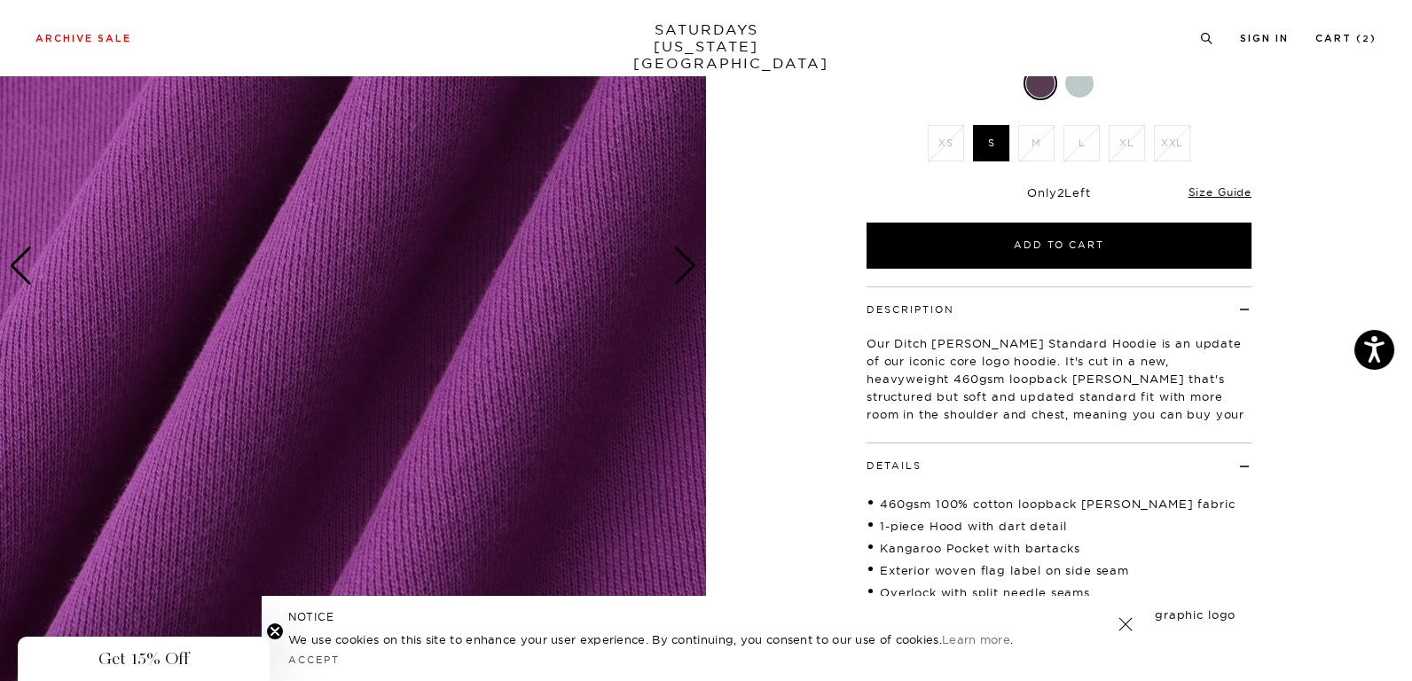
click at [686, 261] on div "Next slide" at bounding box center [685, 266] width 24 height 39
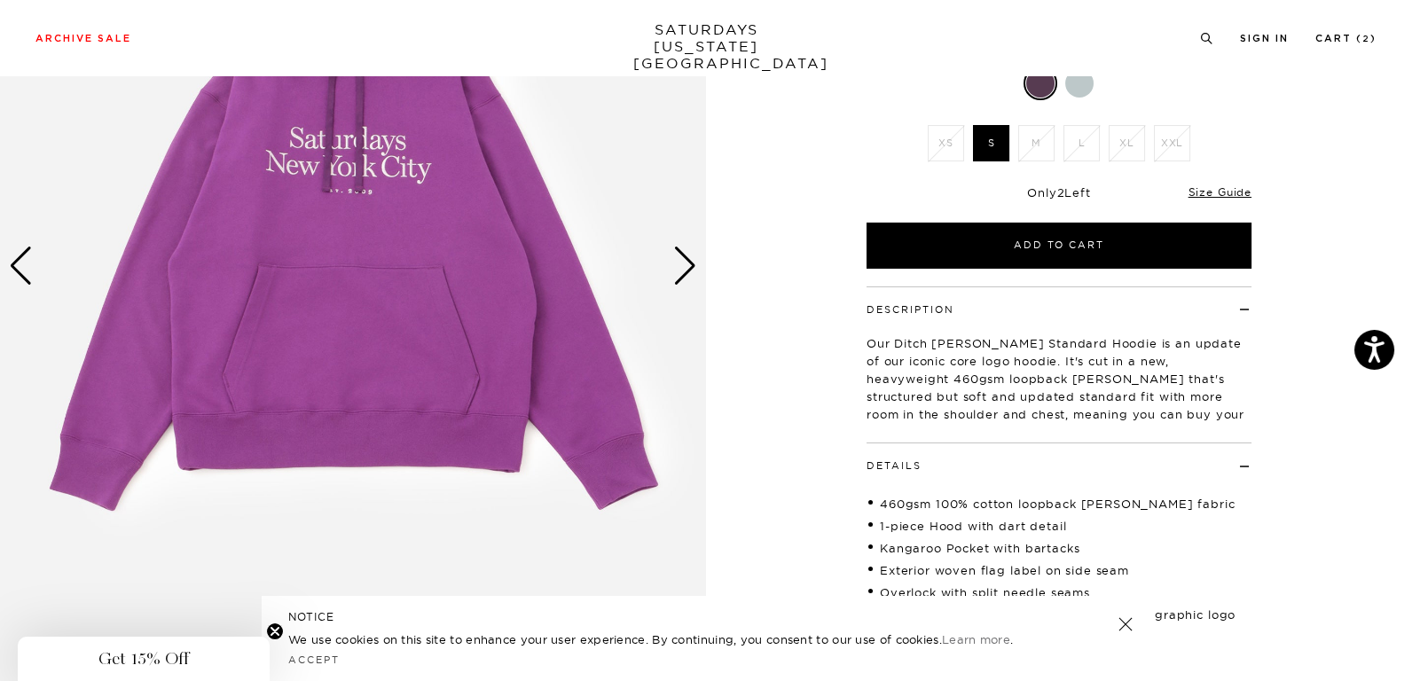
click at [686, 261] on div "Next slide" at bounding box center [685, 266] width 24 height 39
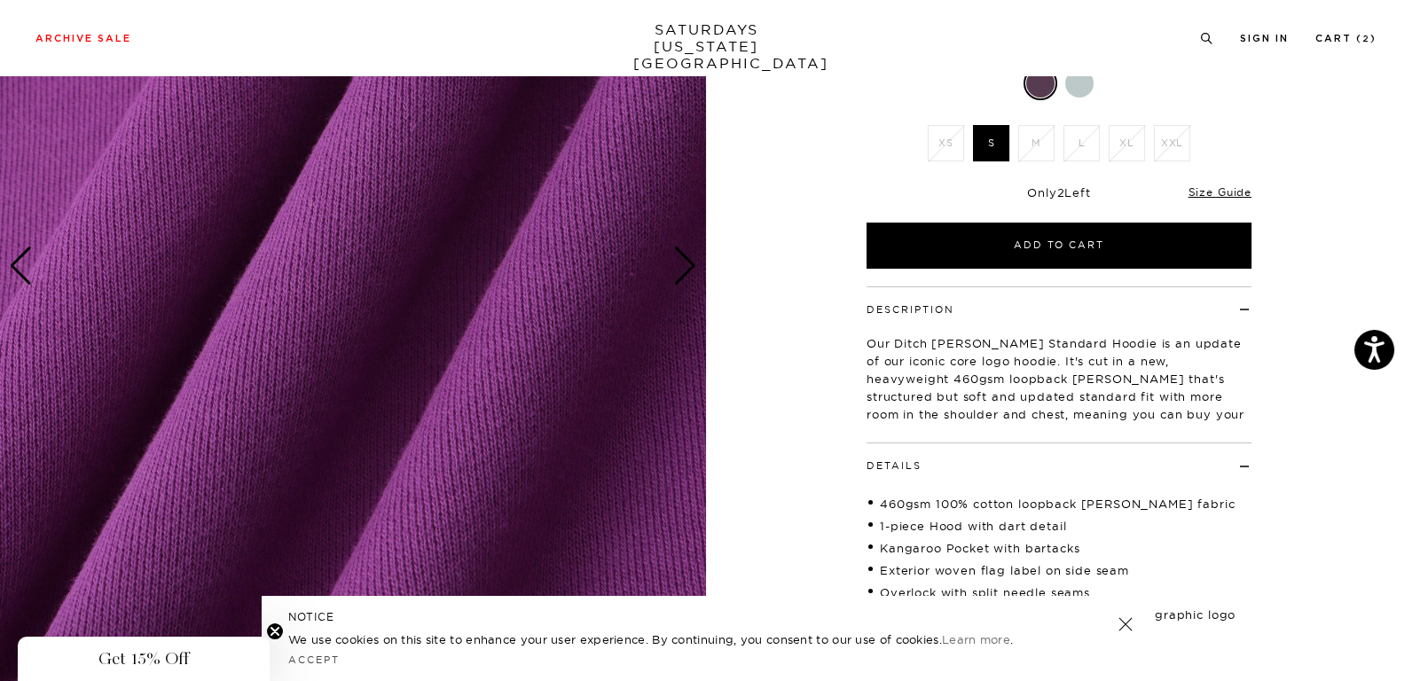
click at [686, 261] on div "Next slide" at bounding box center [685, 266] width 24 height 39
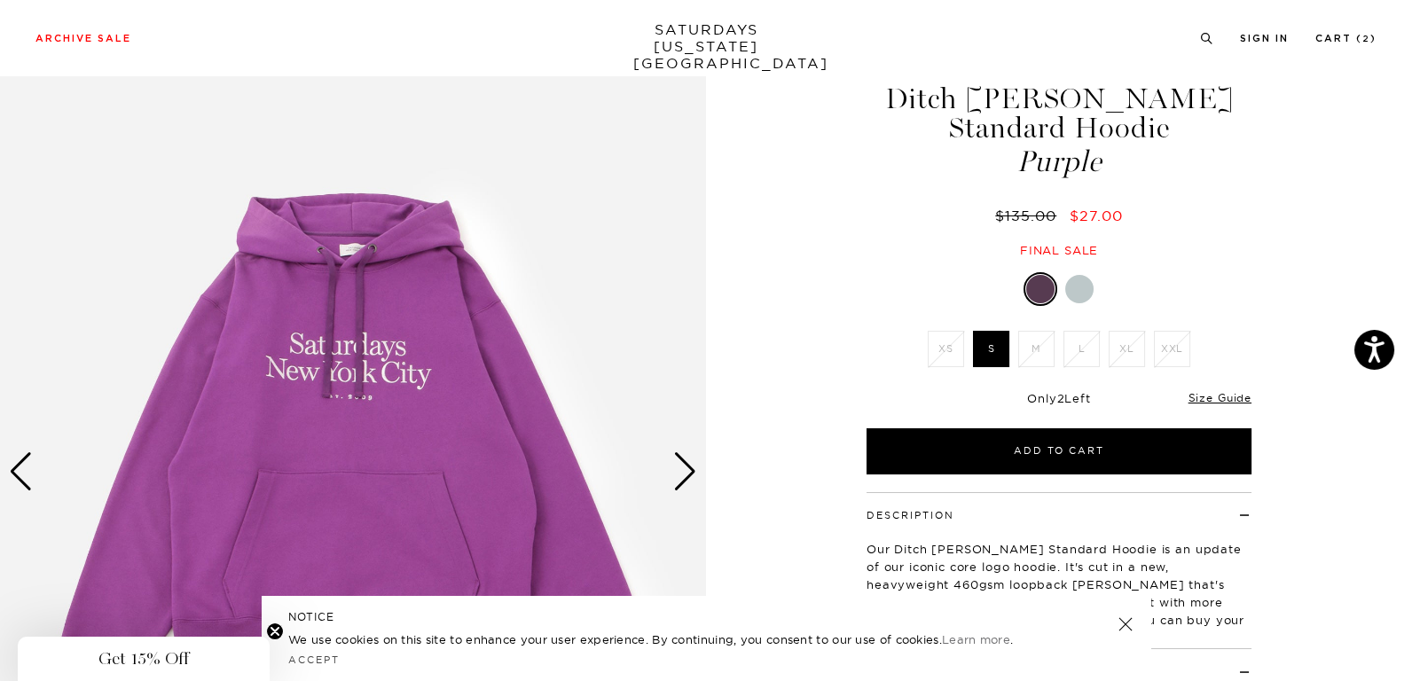
scroll to position [0, 0]
